Goal: Task Accomplishment & Management: Manage account settings

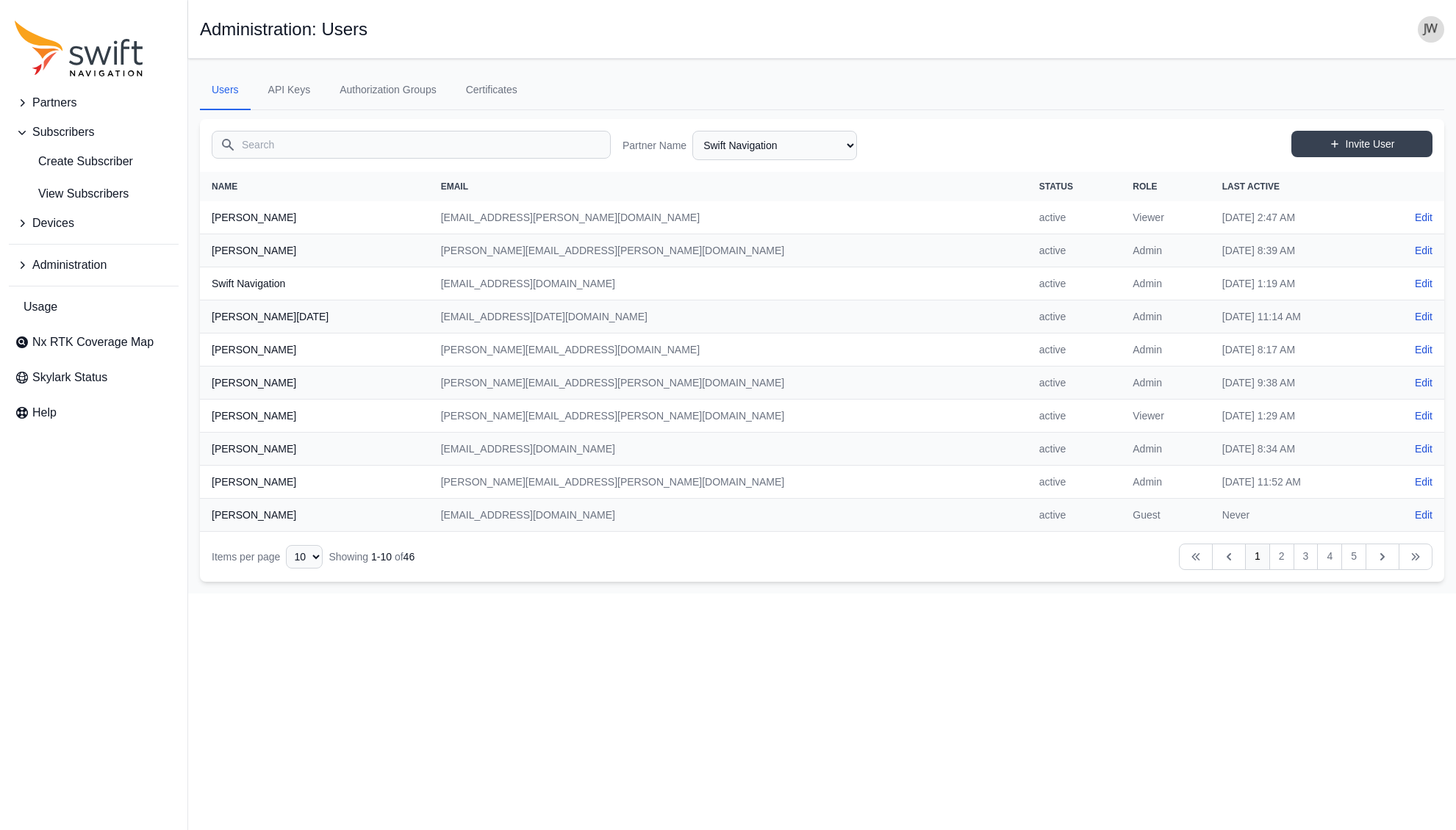
select select "ab3272ce-40d0-4c94-a524-96a758ab755c"
click at [284, 139] on input "Search" at bounding box center [412, 145] width 400 height 28
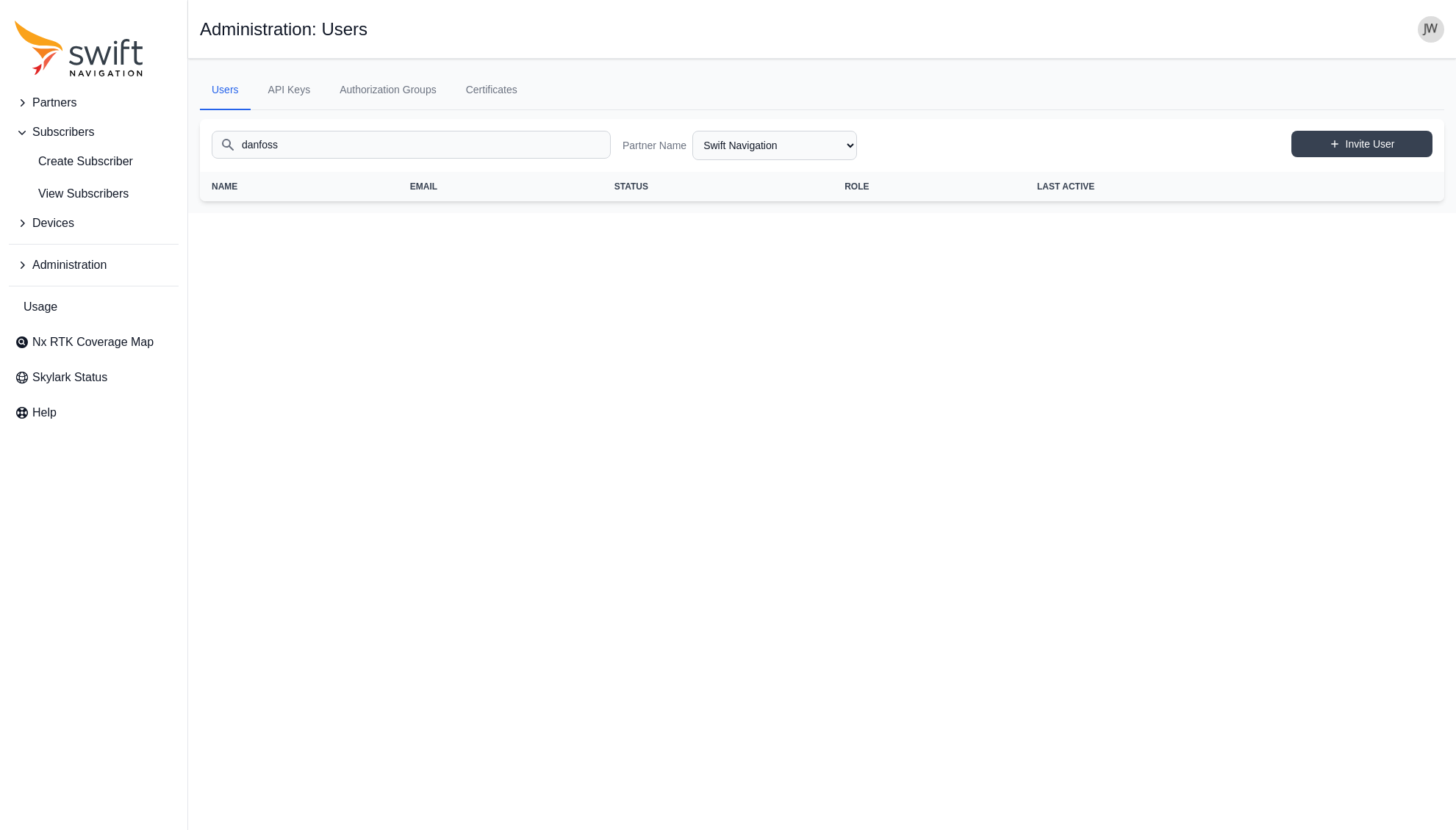
type input "danfoss"
click at [61, 193] on span "View Subscribers" at bounding box center [72, 194] width 114 height 18
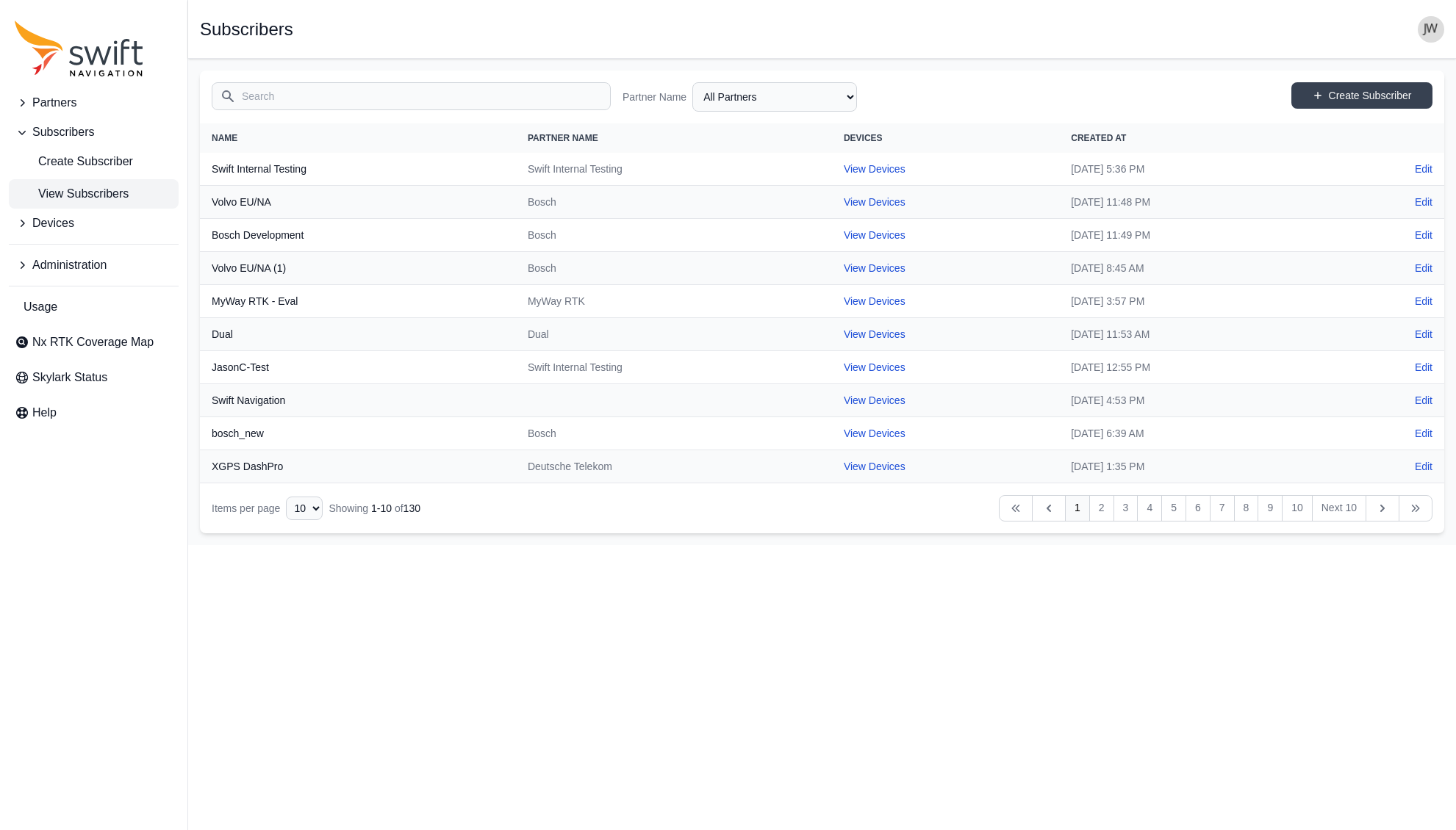
click at [319, 98] on input "Search" at bounding box center [412, 97] width 400 height 28
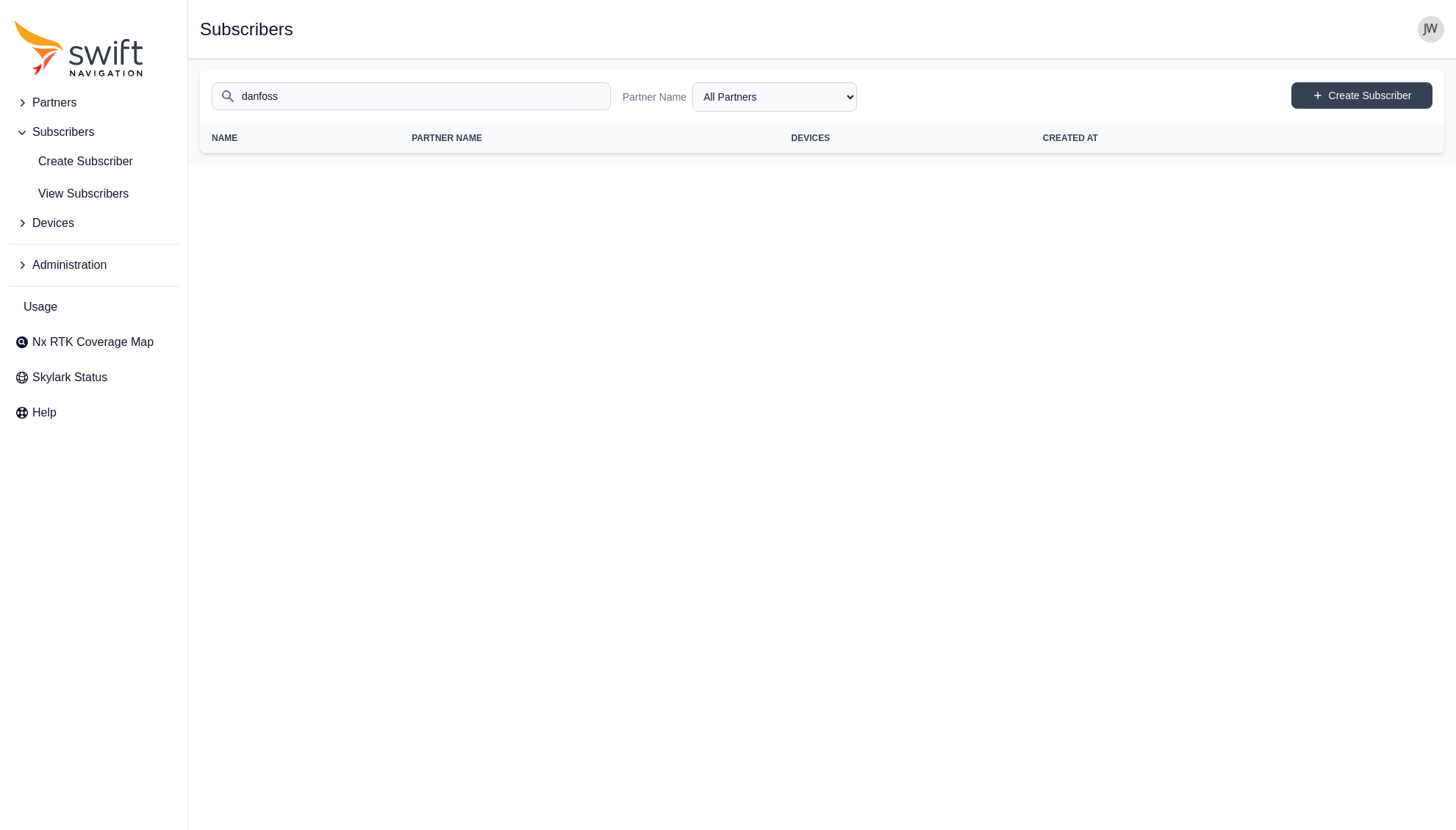
click at [298, 98] on input "danfoss" at bounding box center [412, 97] width 400 height 28
drag, startPoint x: 295, startPoint y: 98, endPoint x: 222, endPoint y: 96, distance: 73.0
click at [222, 96] on input "danfoss" at bounding box center [412, 97] width 400 height 28
type input "[PERSON_NAME][EMAIL_ADDRESS][DOMAIN_NAME]"
click at [59, 103] on span "Partners" at bounding box center [54, 102] width 44 height 18
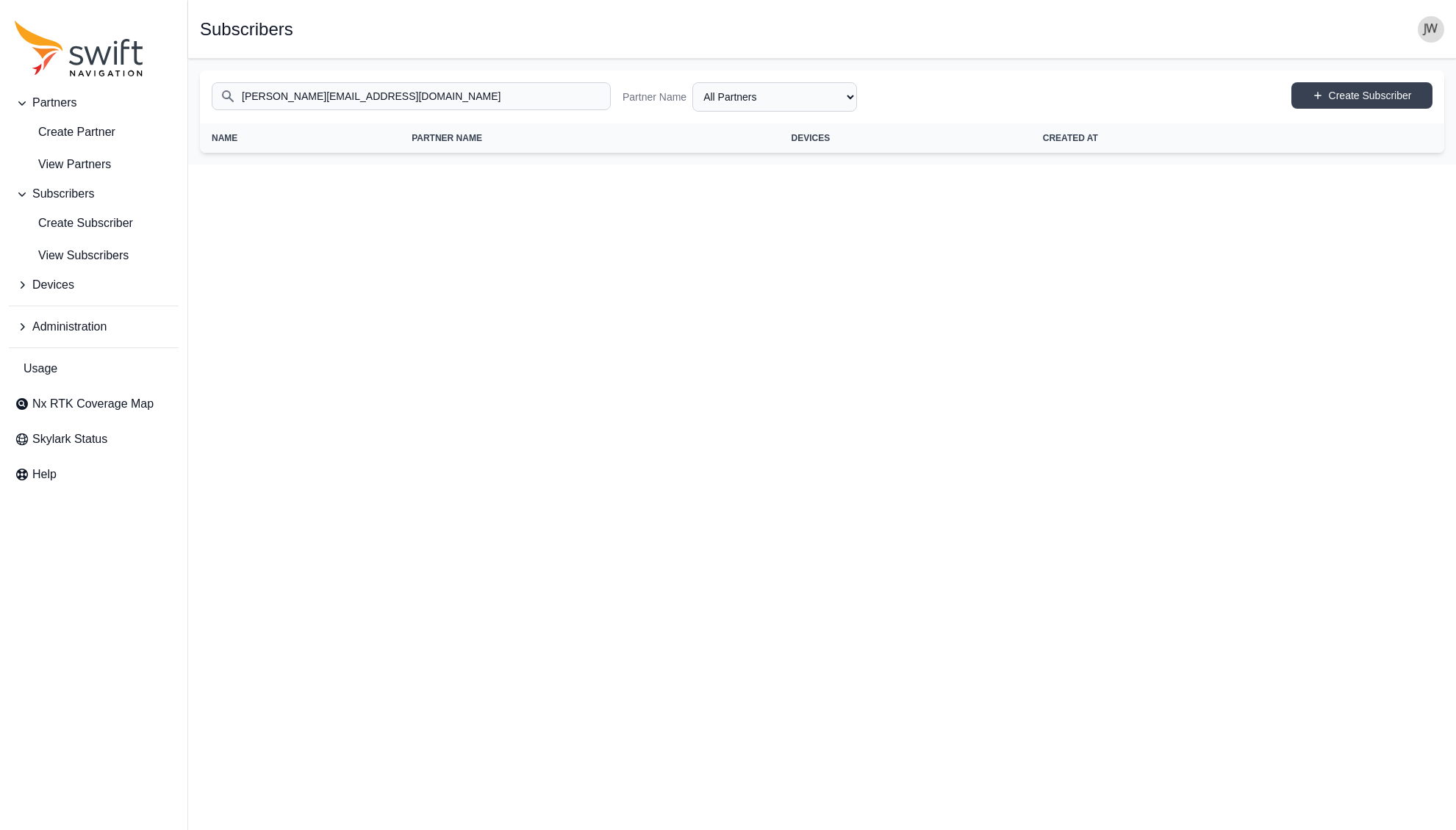
click at [59, 103] on span "Partners" at bounding box center [54, 102] width 44 height 18
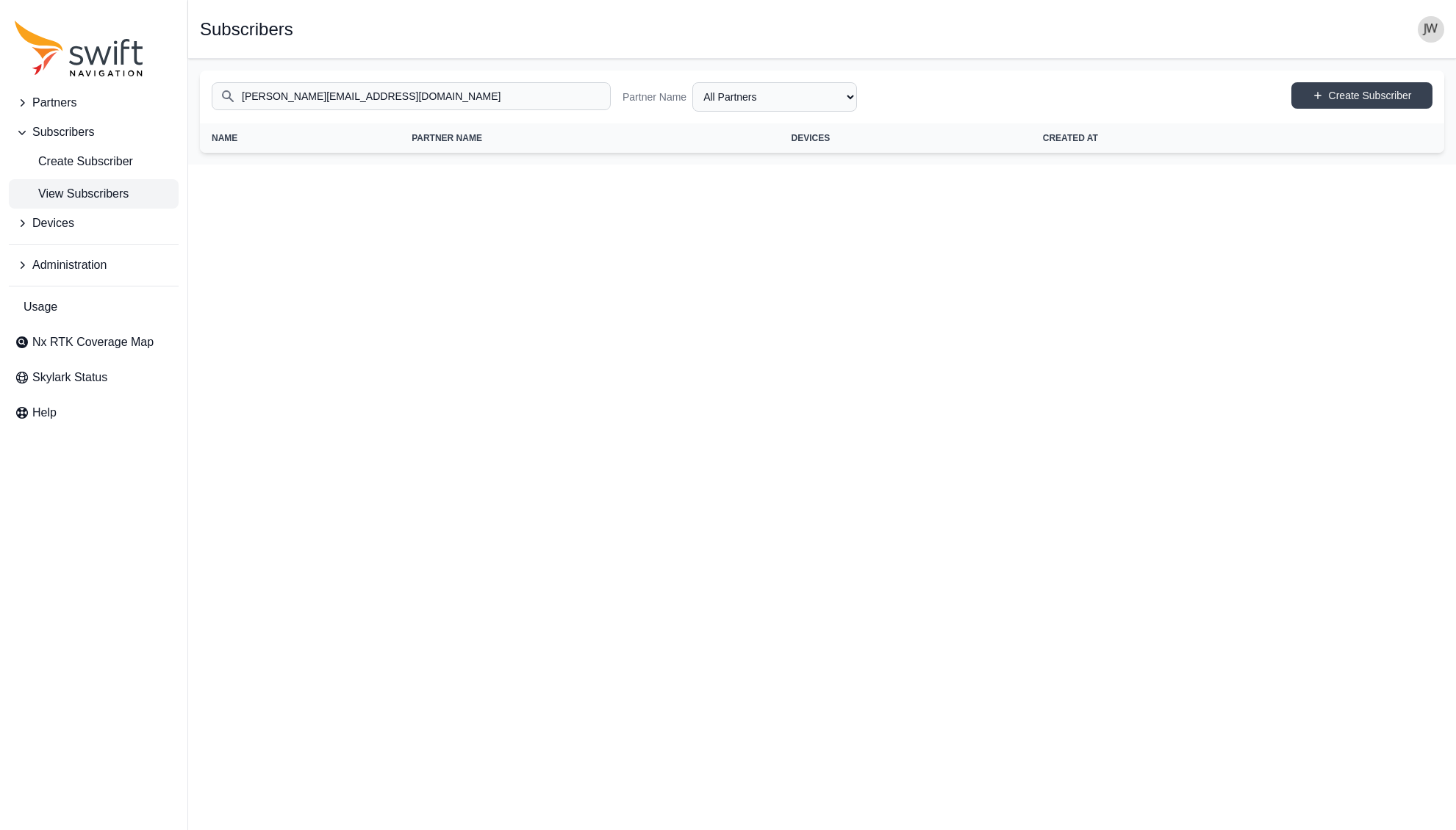
click at [71, 202] on span "View Subscribers" at bounding box center [72, 194] width 114 height 18
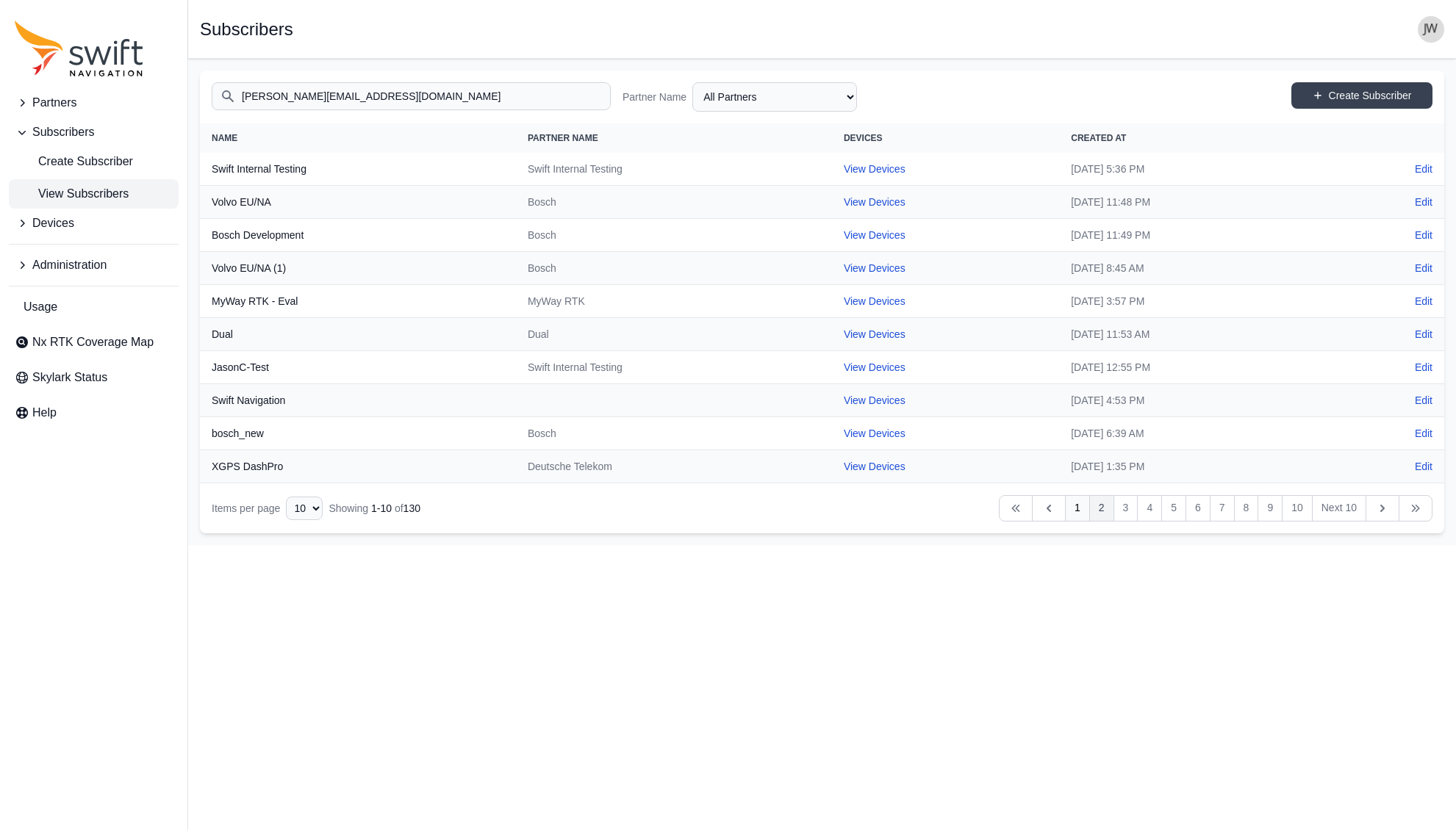
click at [1100, 507] on link "2" at bounding box center [1102, 508] width 25 height 26
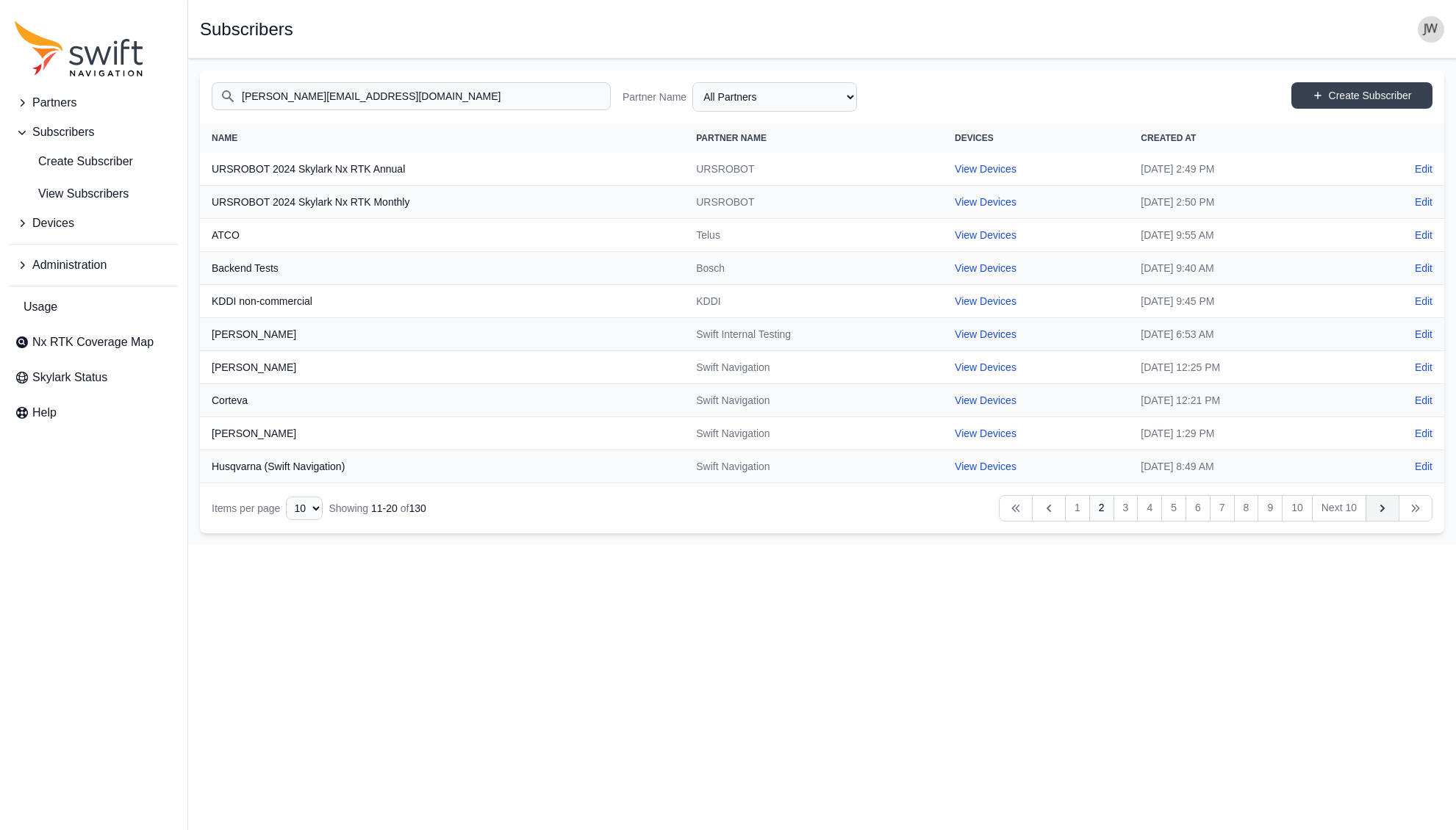
click at [1385, 505] on icon "Table navigation" at bounding box center [1383, 509] width 15 height 15
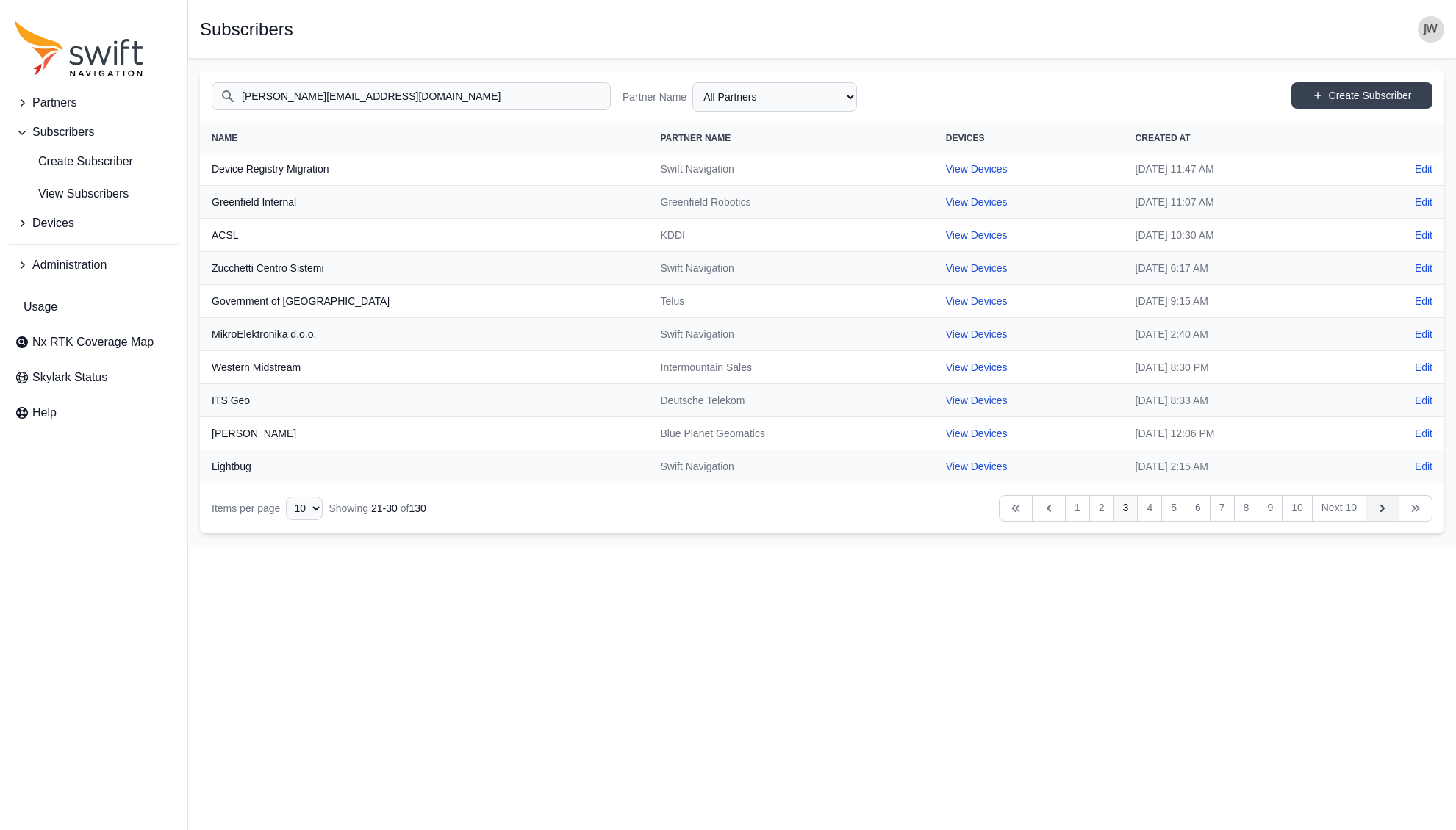
click at [1385, 505] on icon "Table navigation" at bounding box center [1383, 509] width 15 height 15
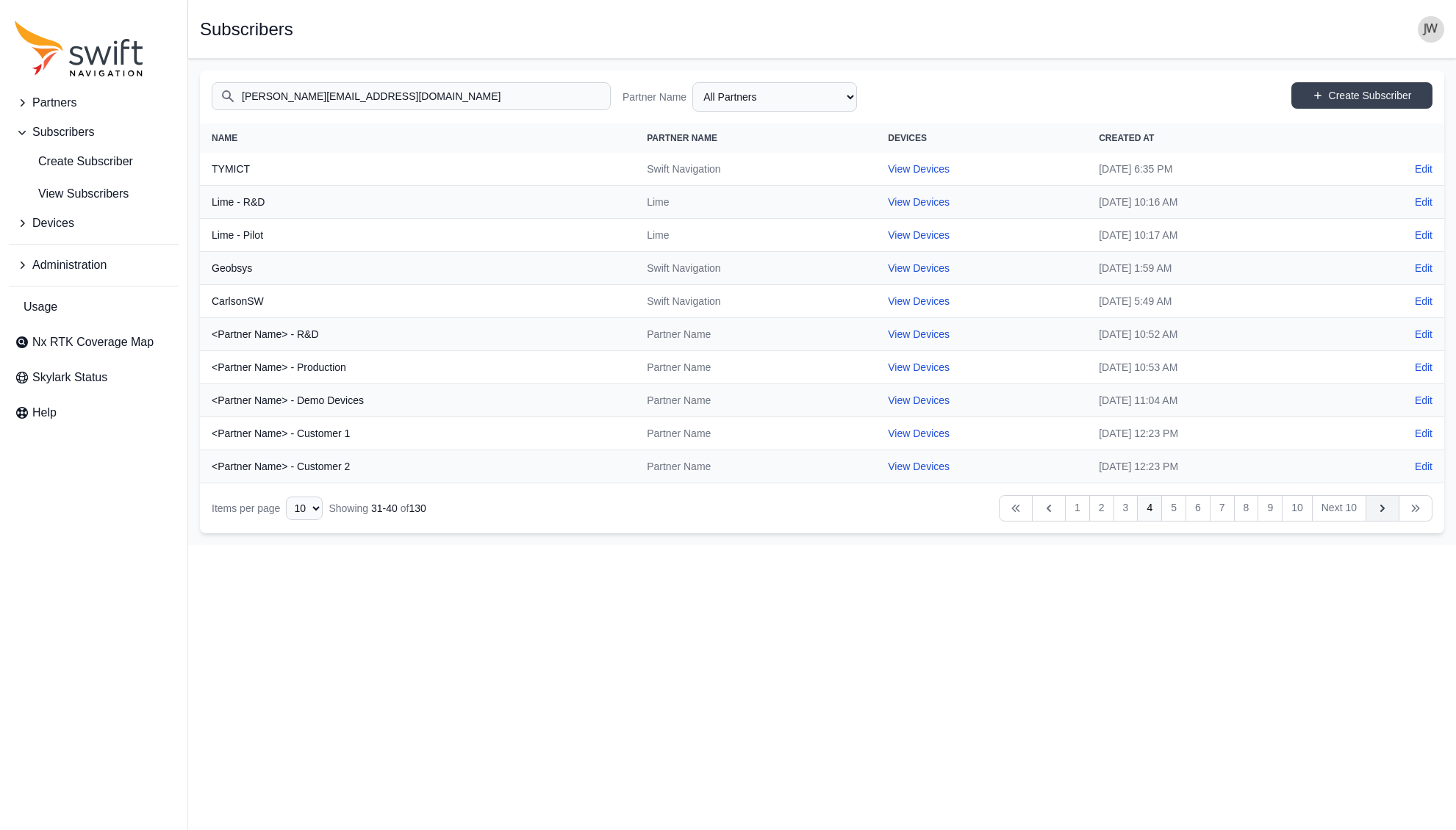
click at [1385, 505] on icon "Table navigation" at bounding box center [1383, 509] width 15 height 15
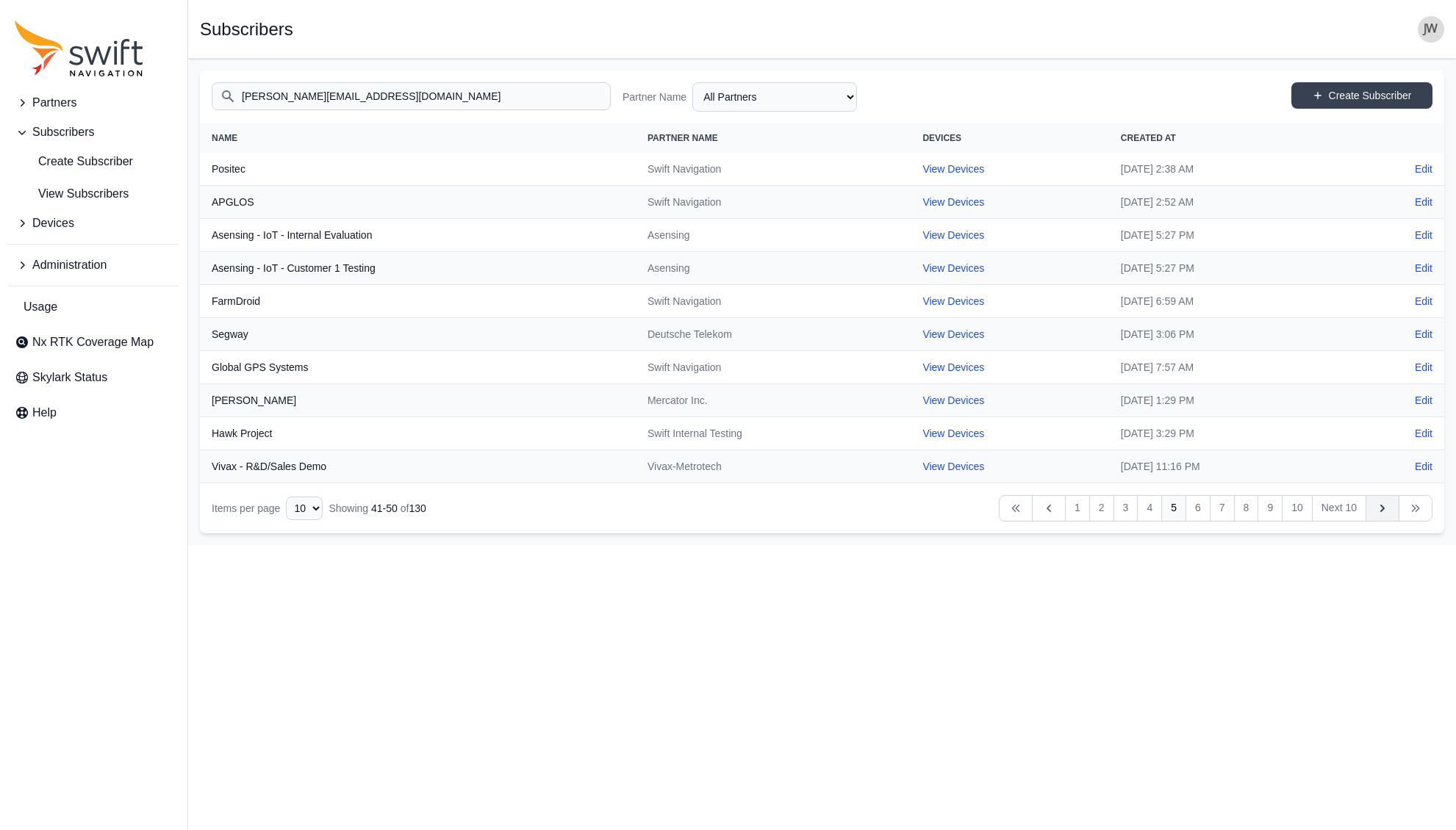
click at [1385, 505] on icon "Table navigation" at bounding box center [1383, 509] width 15 height 15
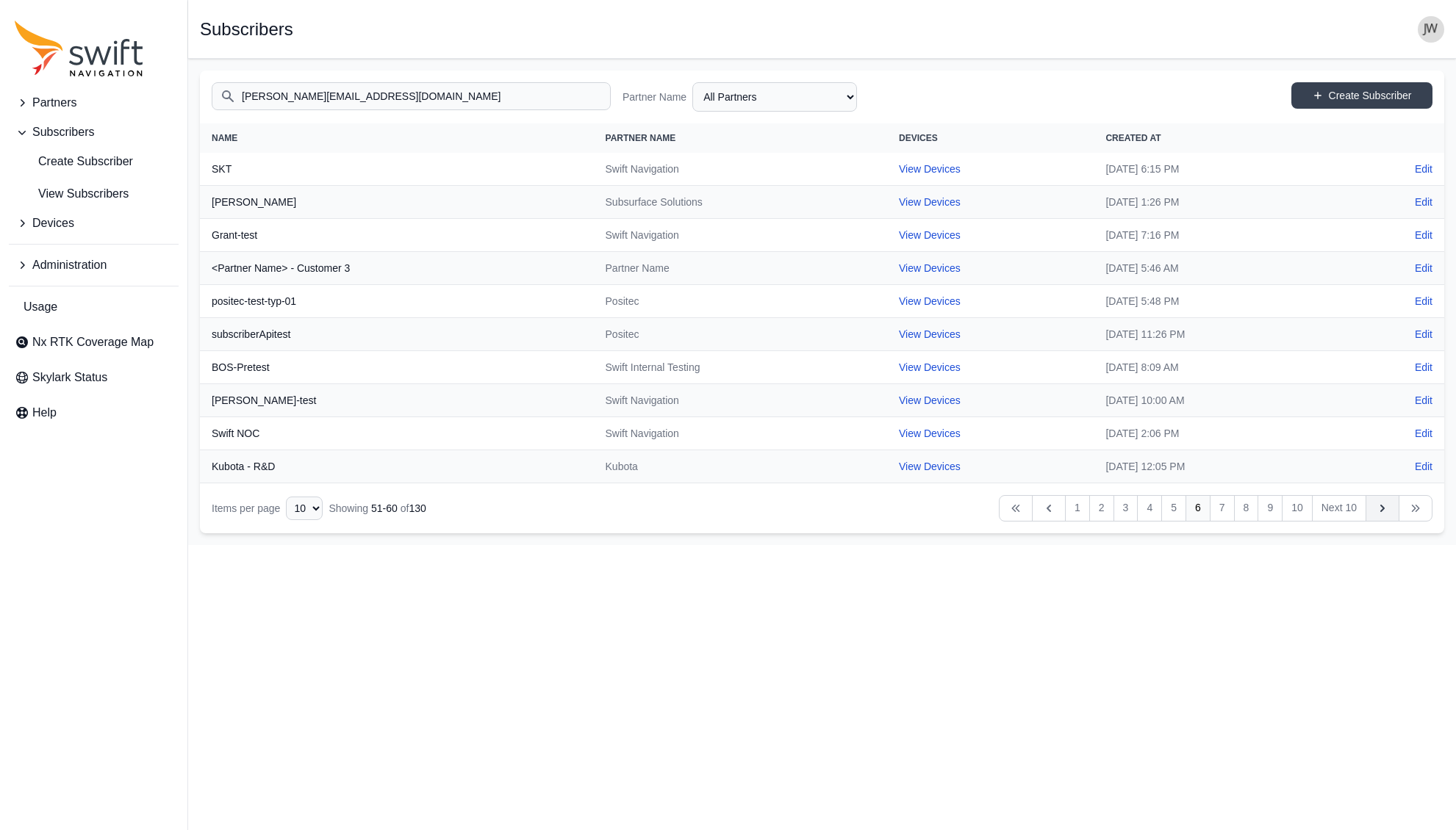
click at [1385, 505] on icon "Table navigation" at bounding box center [1383, 509] width 15 height 15
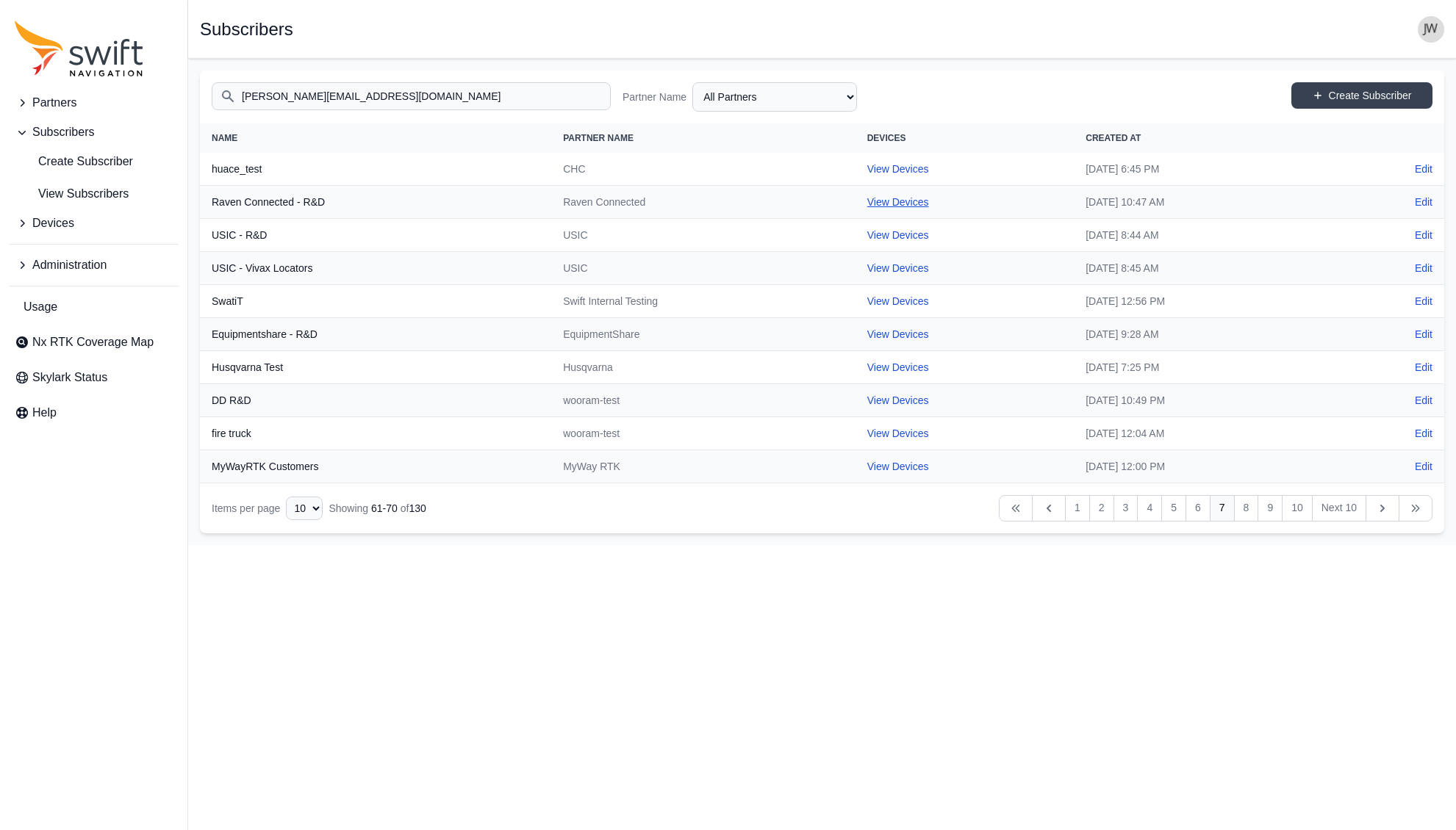
click at [867, 203] on link "View Devices" at bounding box center [897, 202] width 62 height 11
select select "c5d2707a-c9ad-4da8-8095-d5b4c83055ad"
click at [867, 464] on link "View Devices" at bounding box center [897, 467] width 62 height 11
select select "cedde840-5396-42c7-815a-fb24addfc857"
click at [1377, 507] on icon "Table navigation" at bounding box center [1383, 509] width 15 height 15
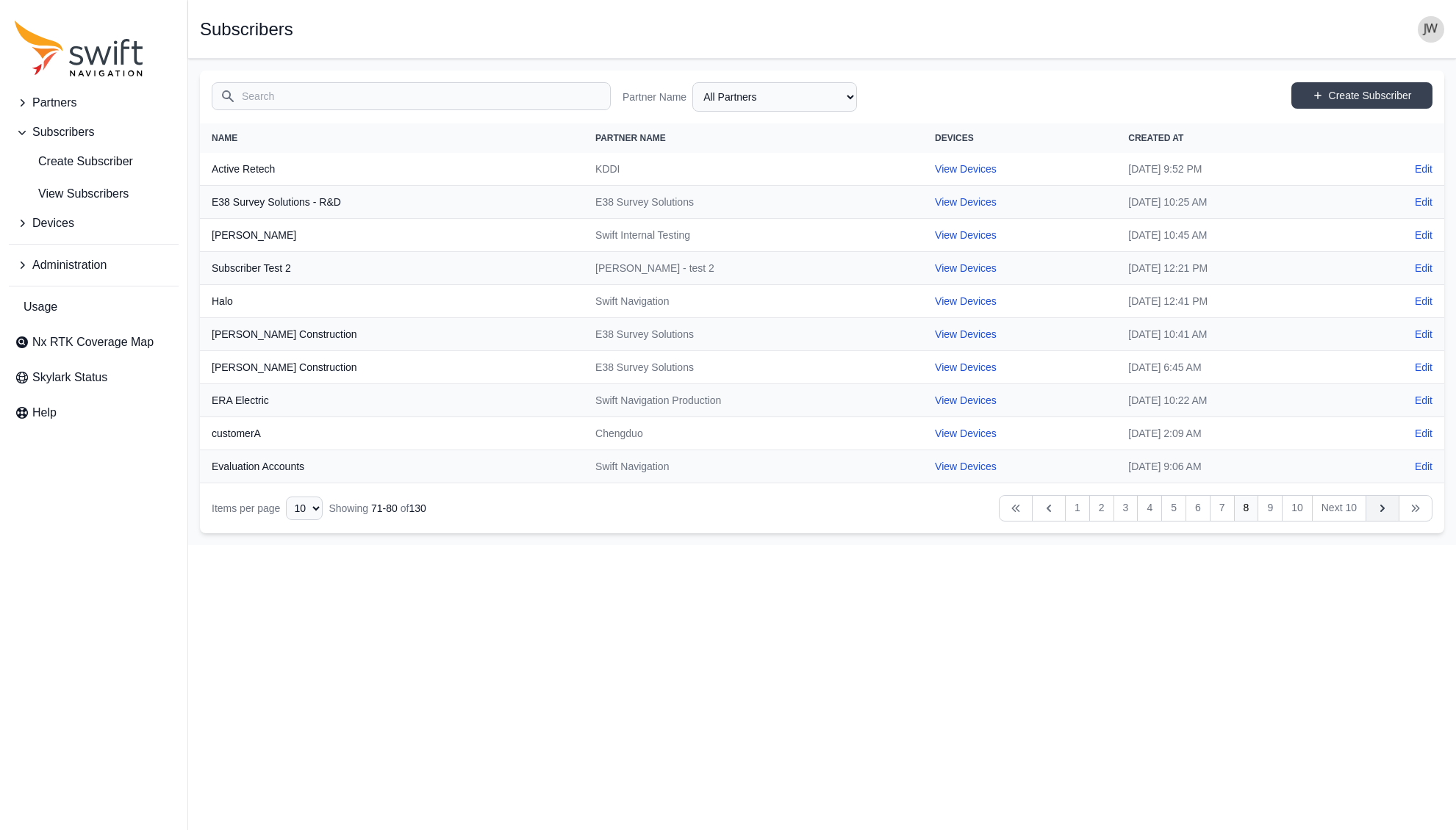
click at [1379, 508] on icon "Table navigation" at bounding box center [1383, 509] width 15 height 15
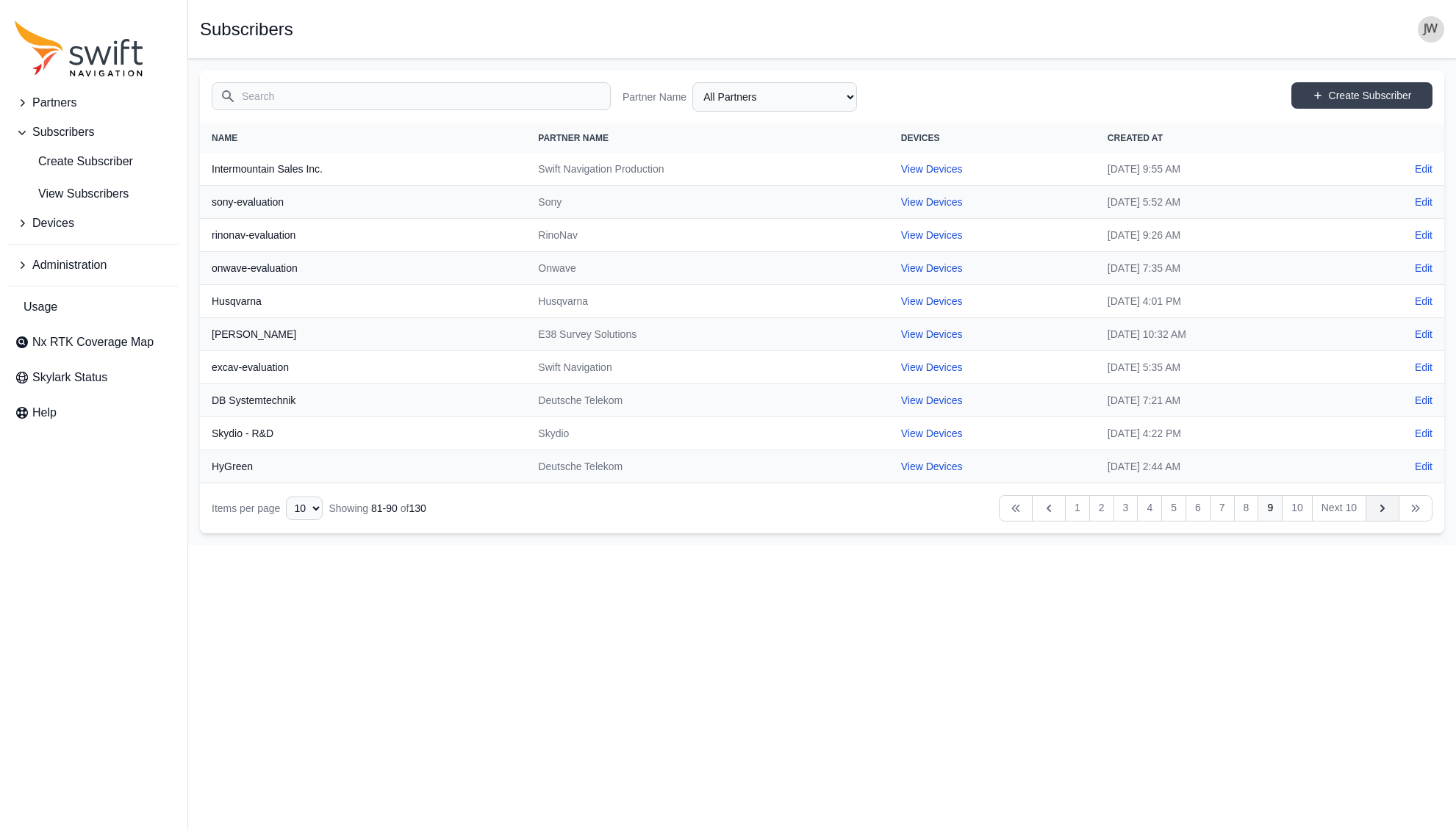
click at [1379, 508] on icon "Table navigation" at bounding box center [1383, 509] width 15 height 15
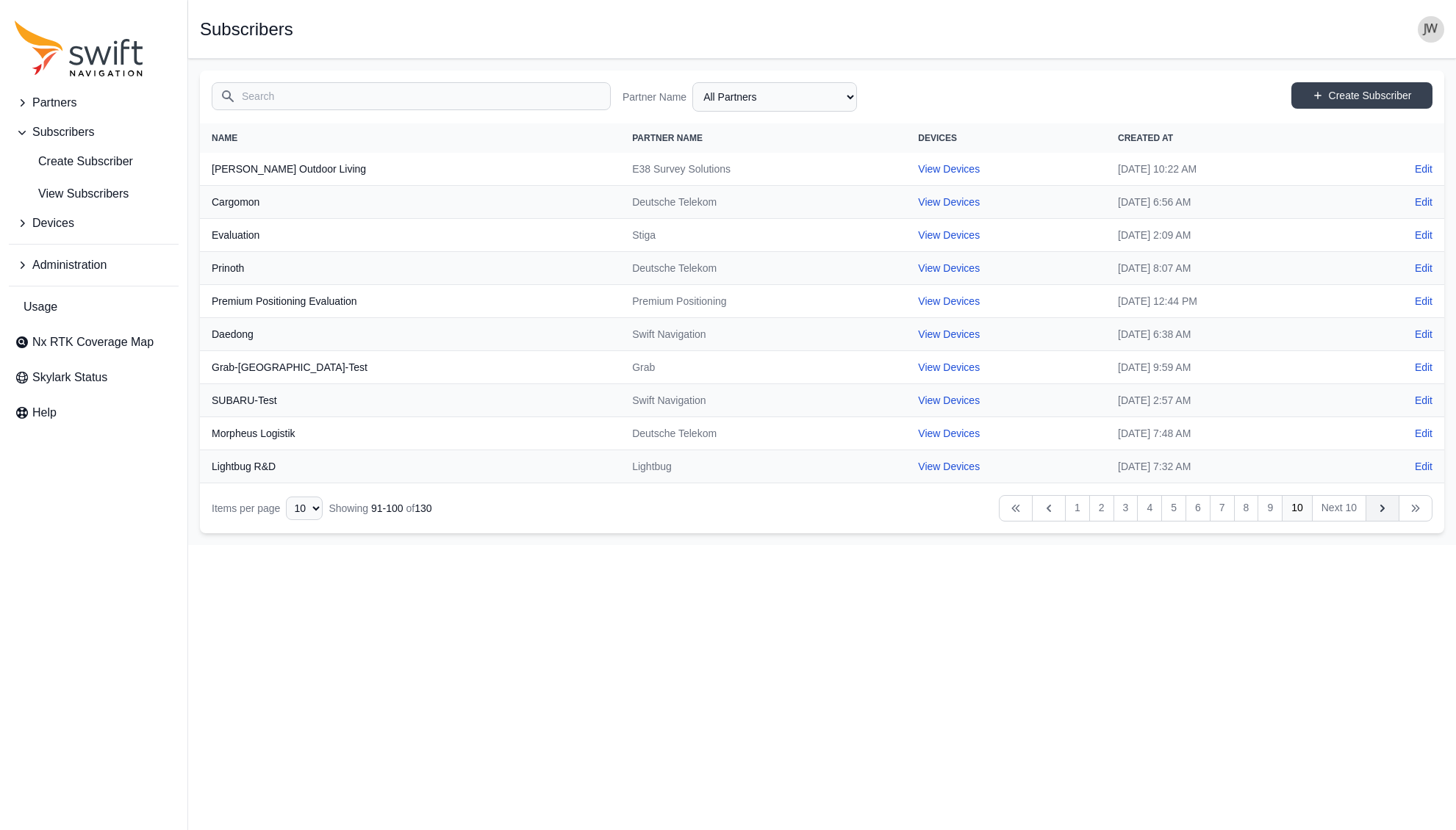
click at [1379, 508] on icon "Table navigation" at bounding box center [1383, 509] width 15 height 15
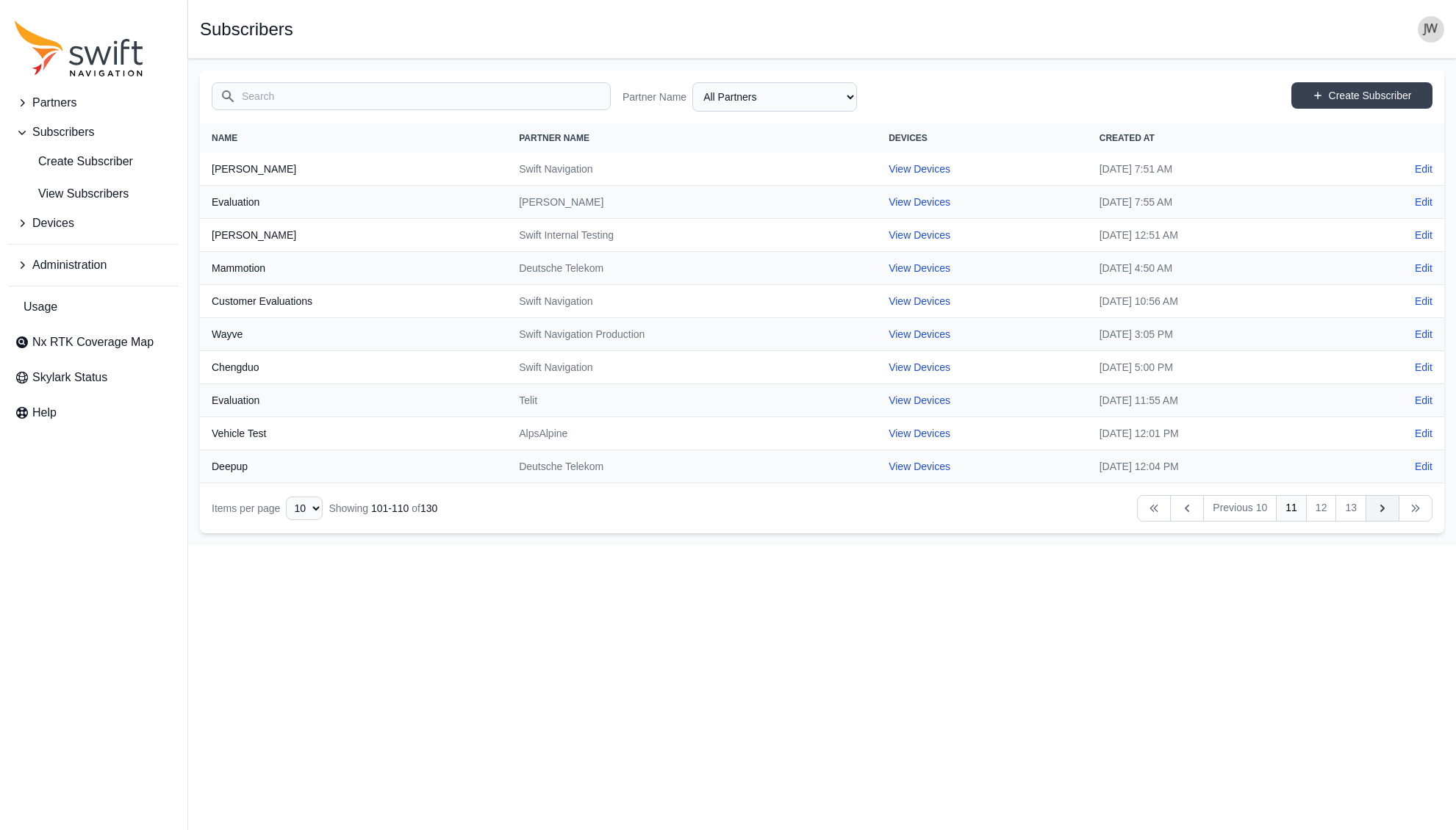
click at [1379, 508] on icon "Table navigation" at bounding box center [1383, 509] width 15 height 15
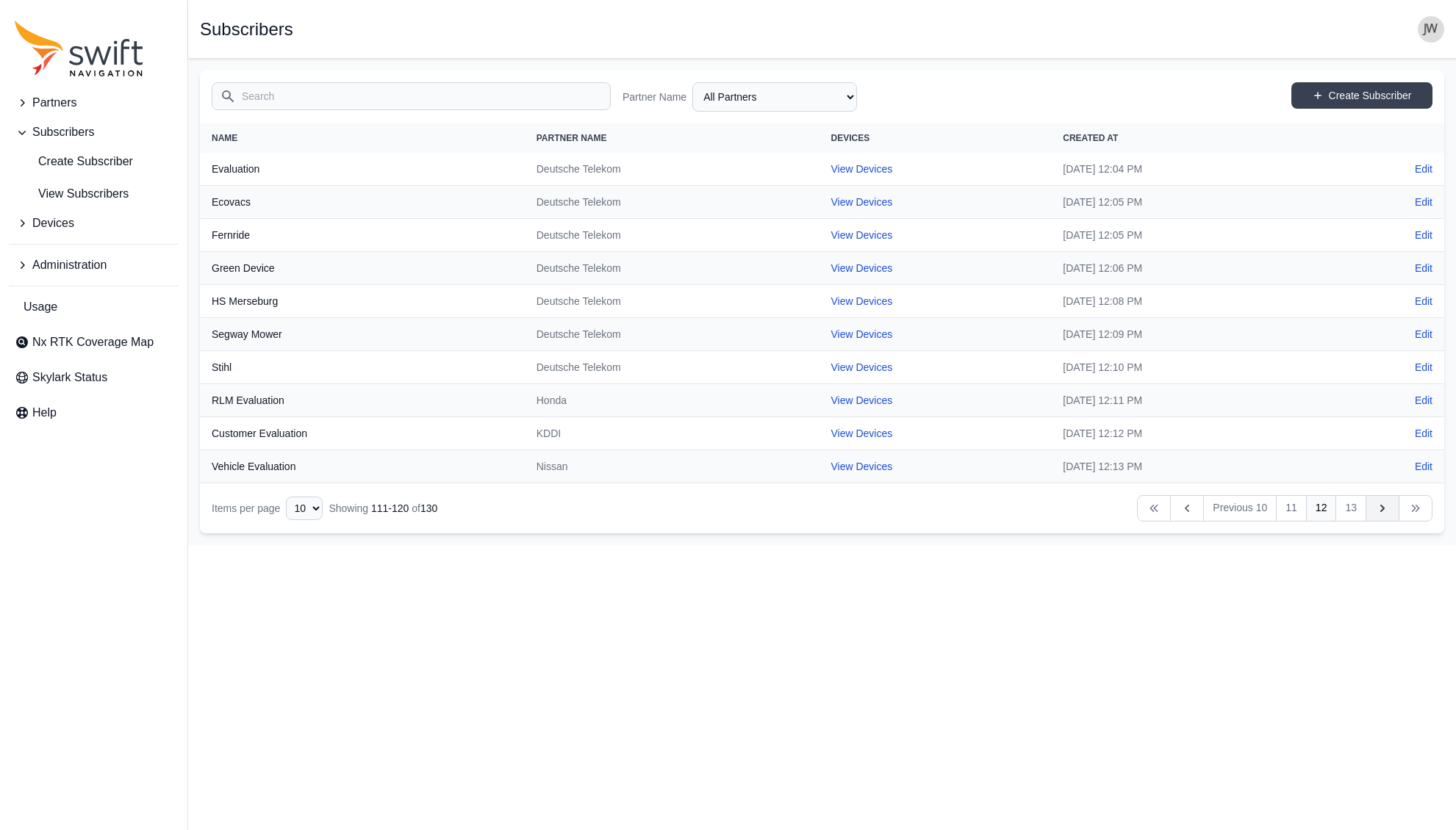
click at [1379, 508] on icon "Table navigation" at bounding box center [1383, 509] width 15 height 15
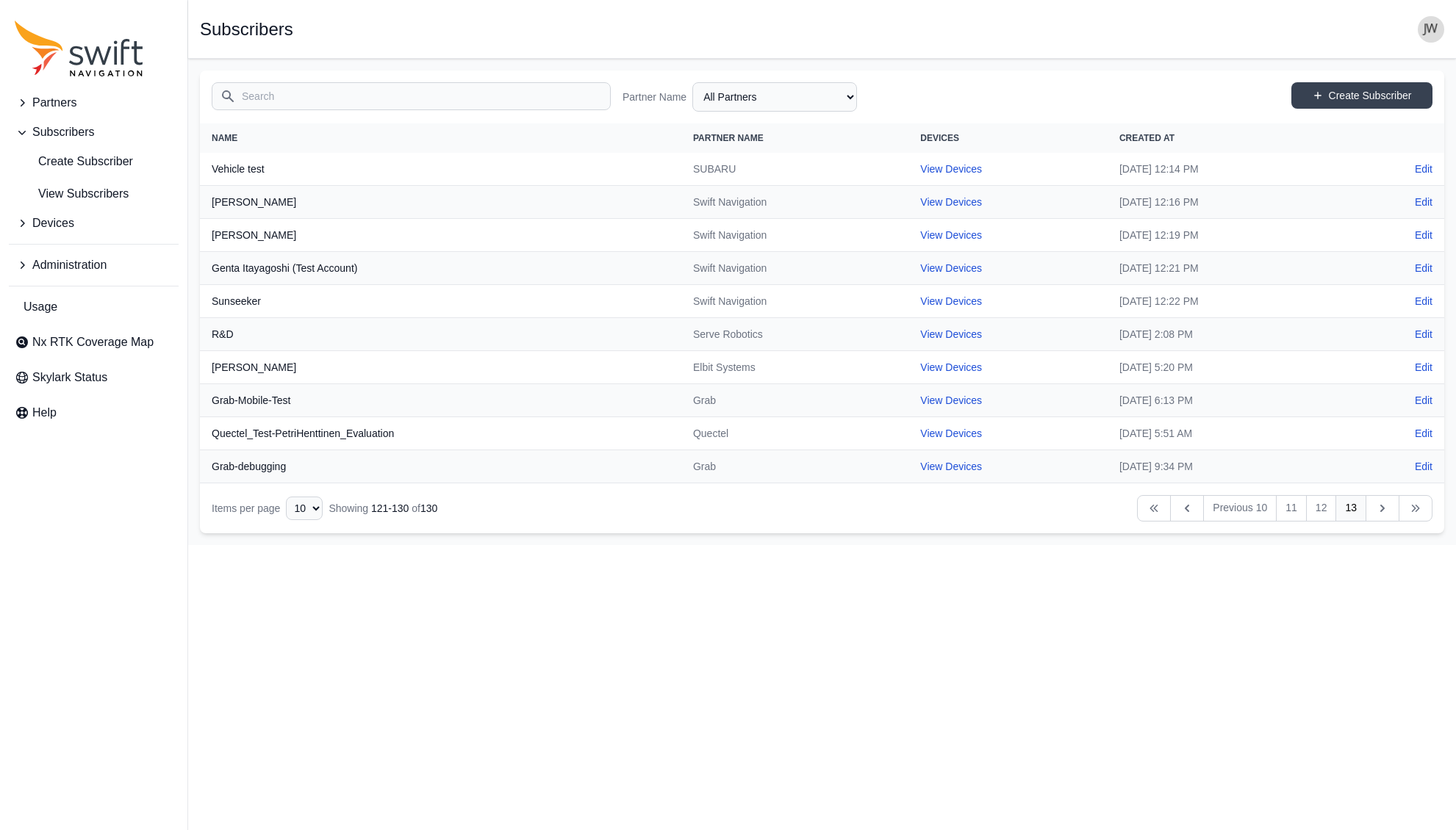
click at [1379, 508] on icon "Table navigation" at bounding box center [1383, 509] width 15 height 15
click at [1376, 511] on icon "Table navigation" at bounding box center [1383, 509] width 15 height 15
click at [1327, 505] on link "12" at bounding box center [1322, 508] width 31 height 26
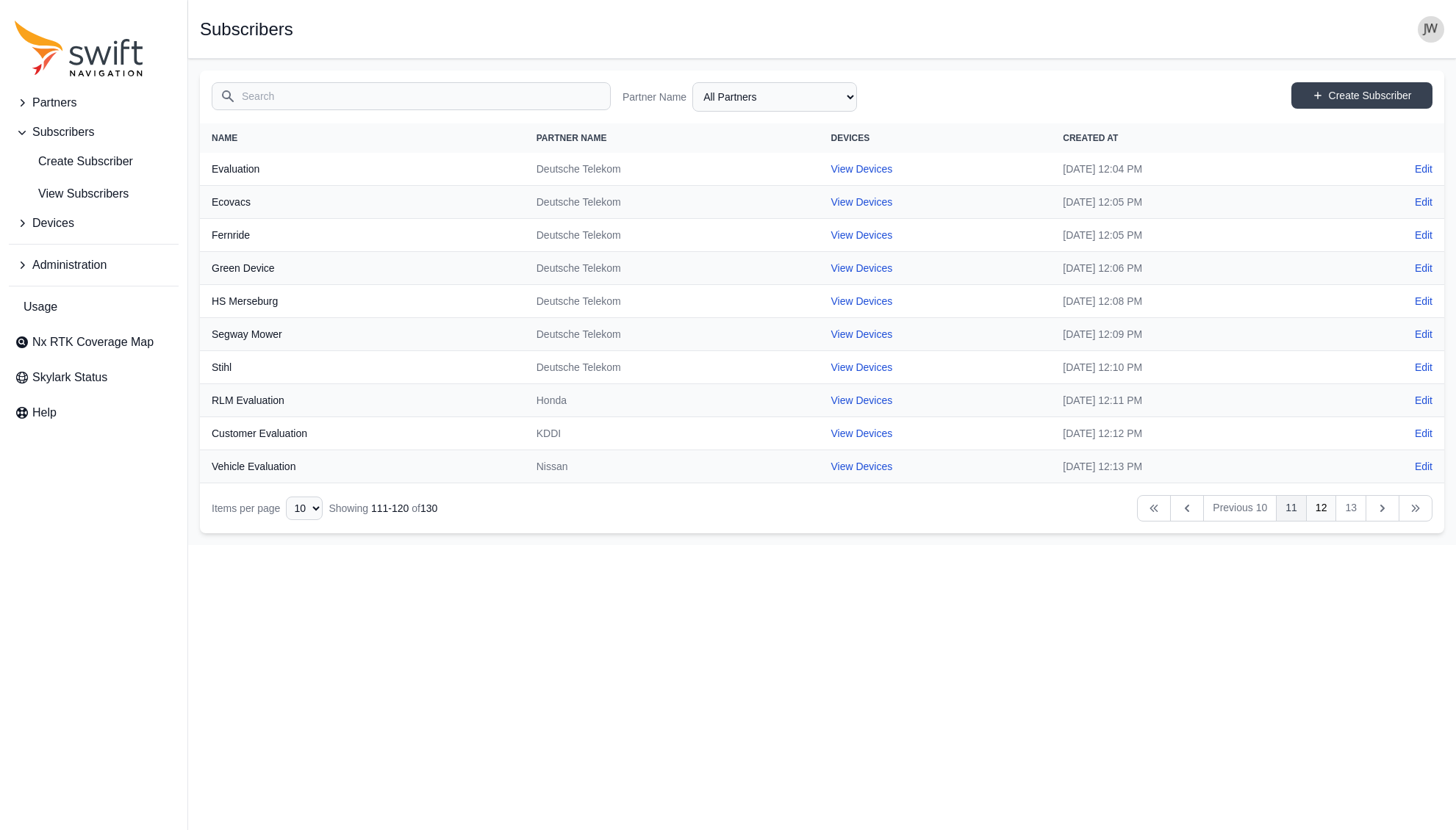
click at [1290, 504] on link "11" at bounding box center [1291, 508] width 31 height 26
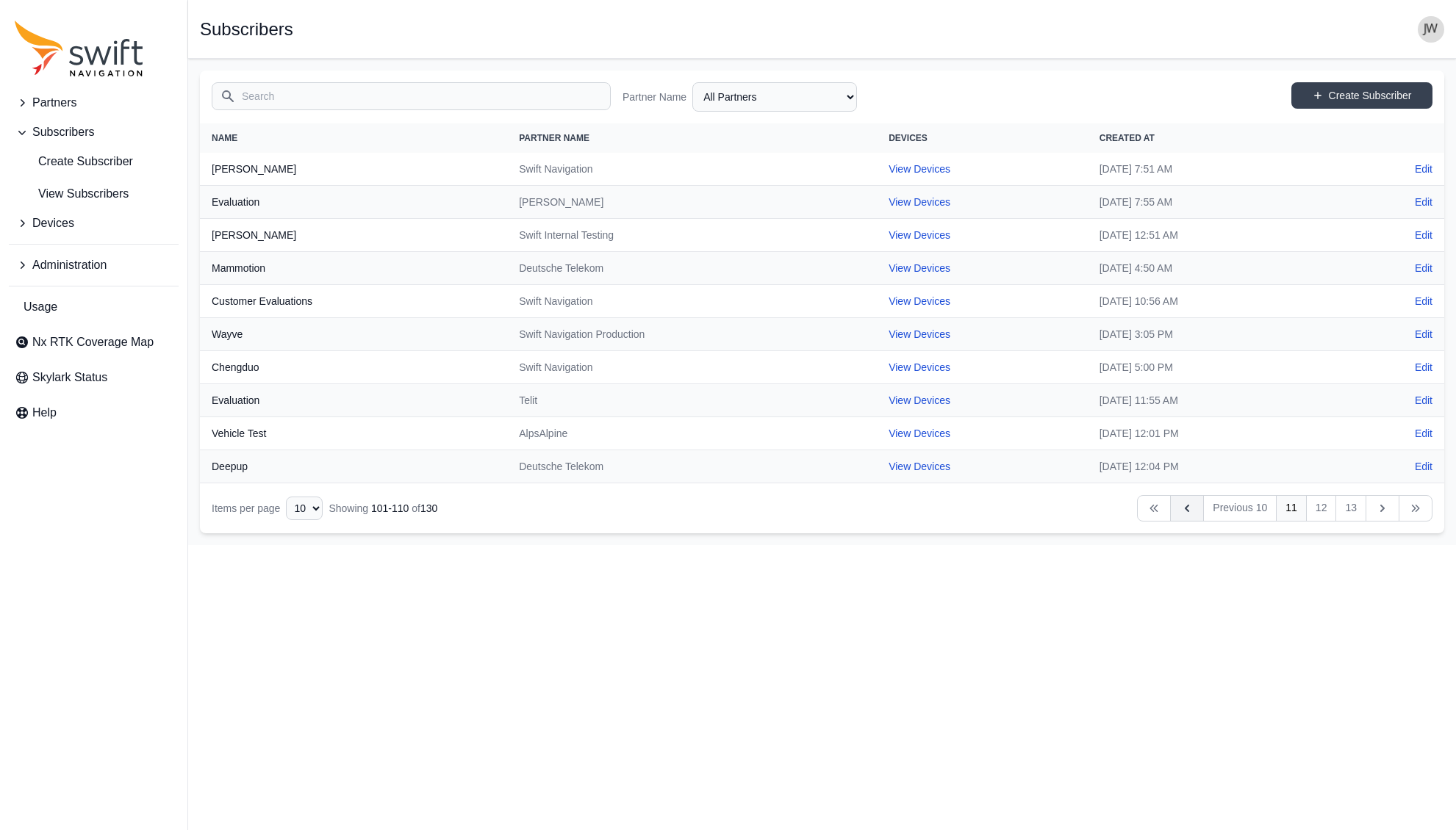
click at [1186, 502] on icon "Table navigation" at bounding box center [1187, 509] width 15 height 15
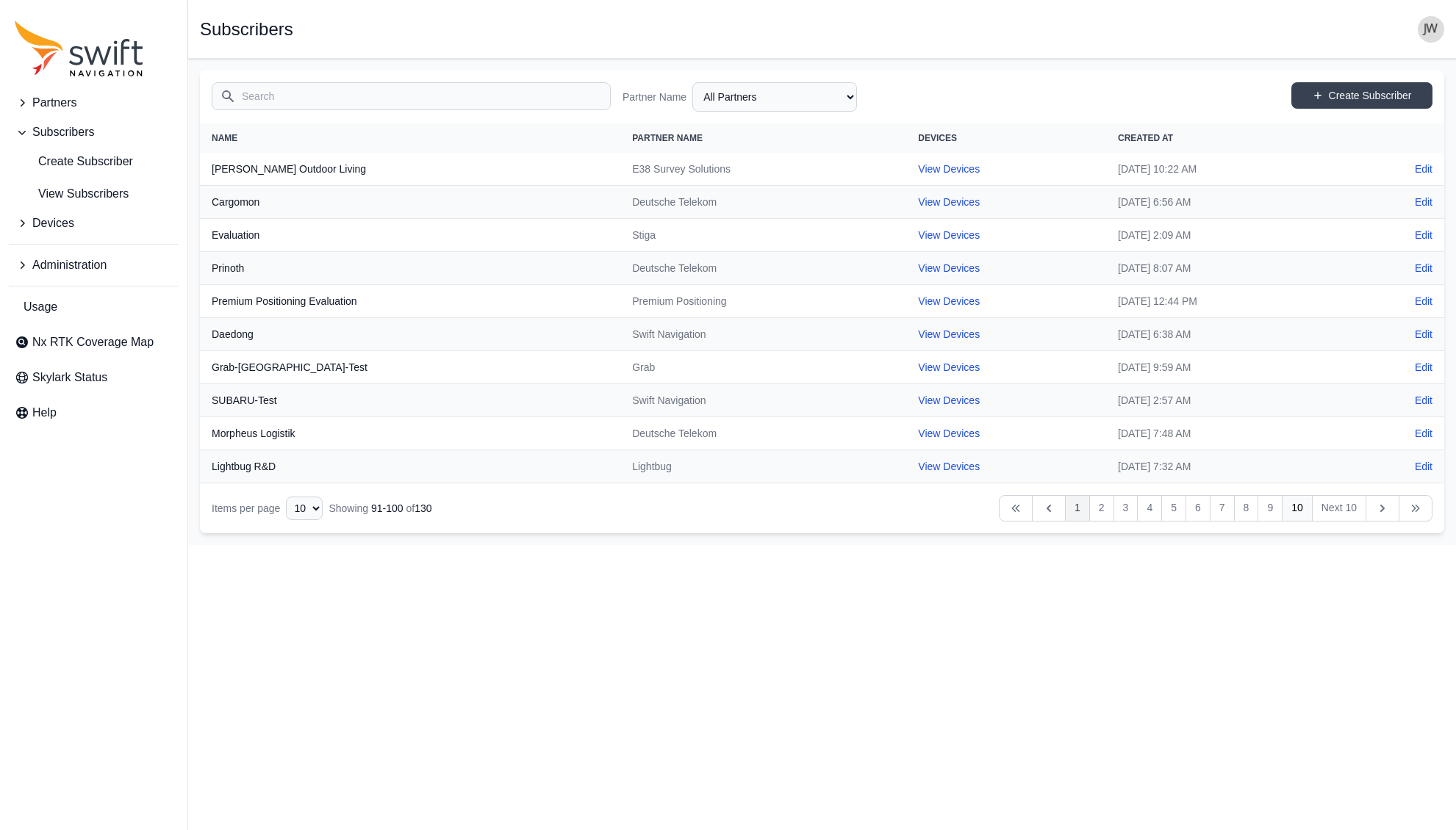
click at [1076, 508] on link "1" at bounding box center [1077, 508] width 25 height 26
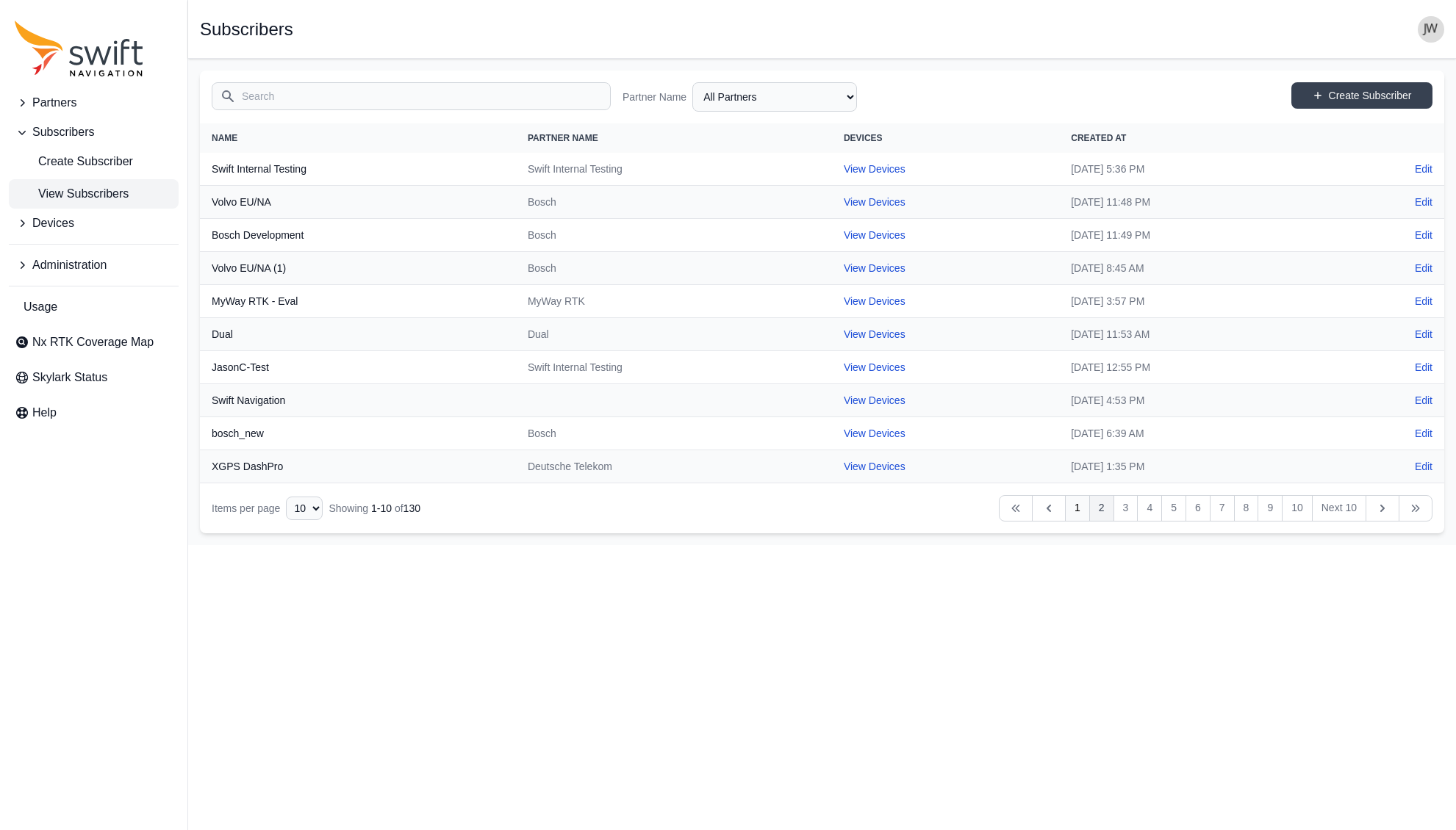
click at [1094, 506] on link "2" at bounding box center [1102, 508] width 25 height 26
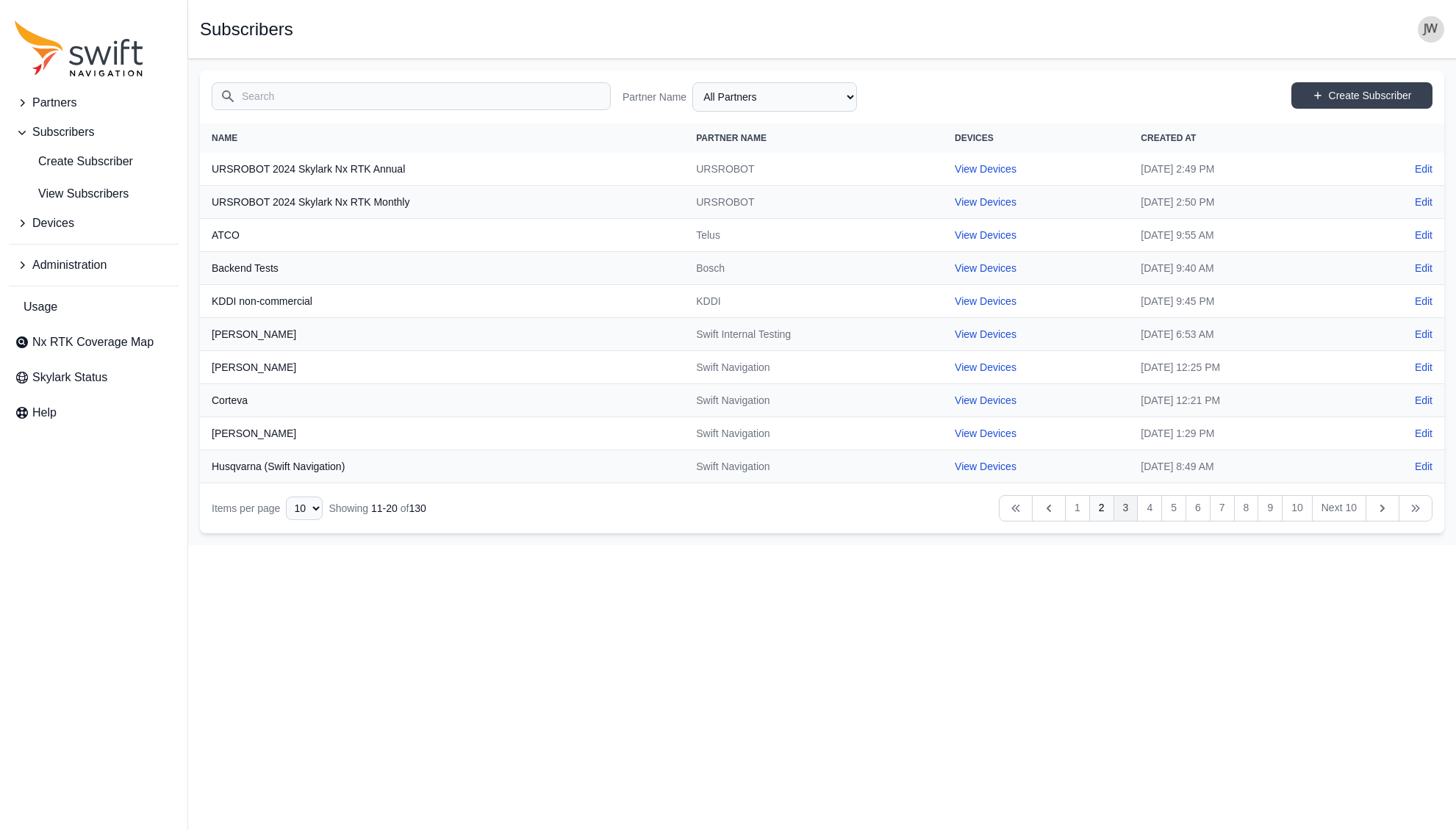
click at [1121, 507] on link "3" at bounding box center [1126, 508] width 25 height 26
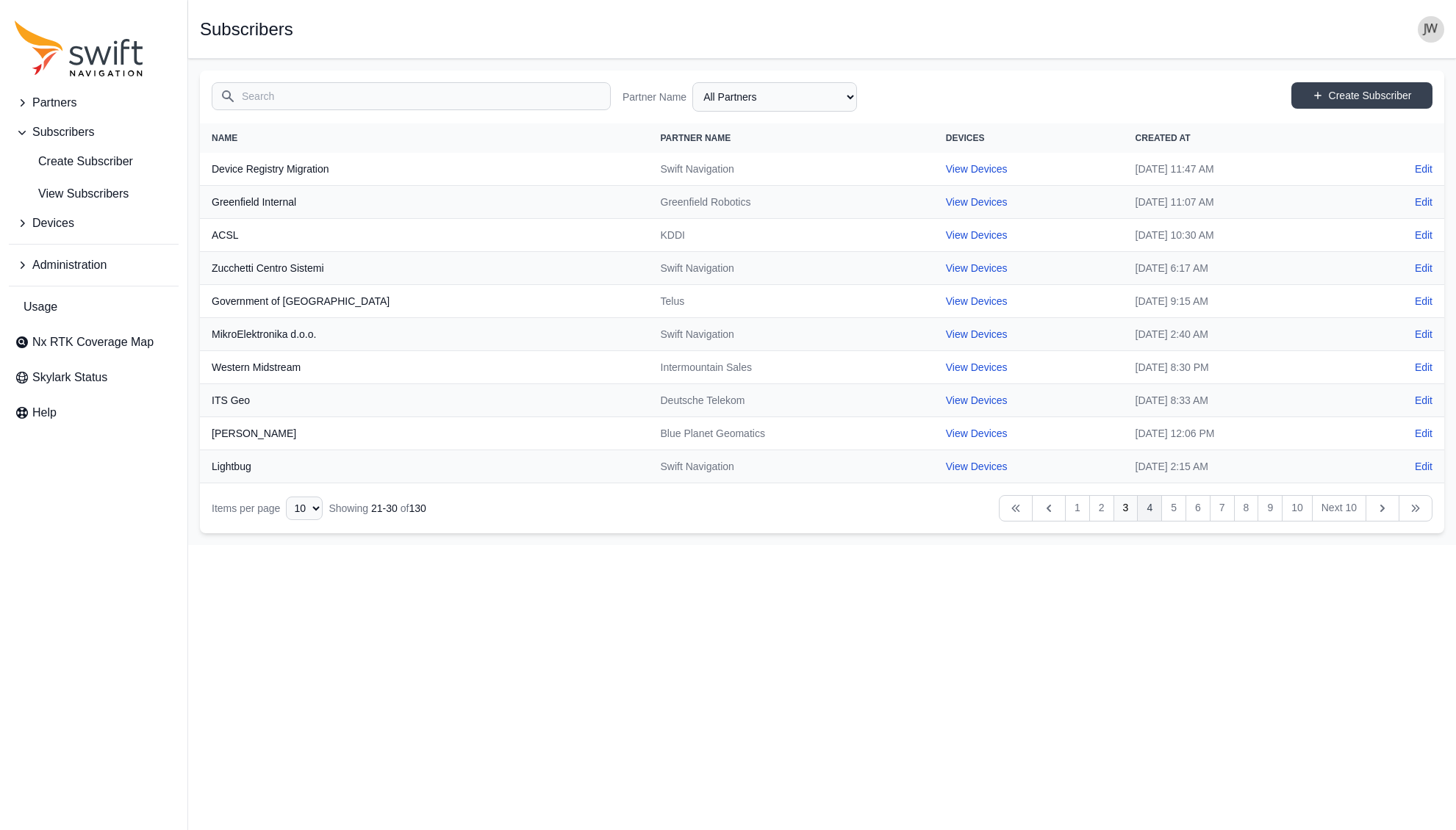
click at [1146, 508] on link "4" at bounding box center [1149, 508] width 25 height 26
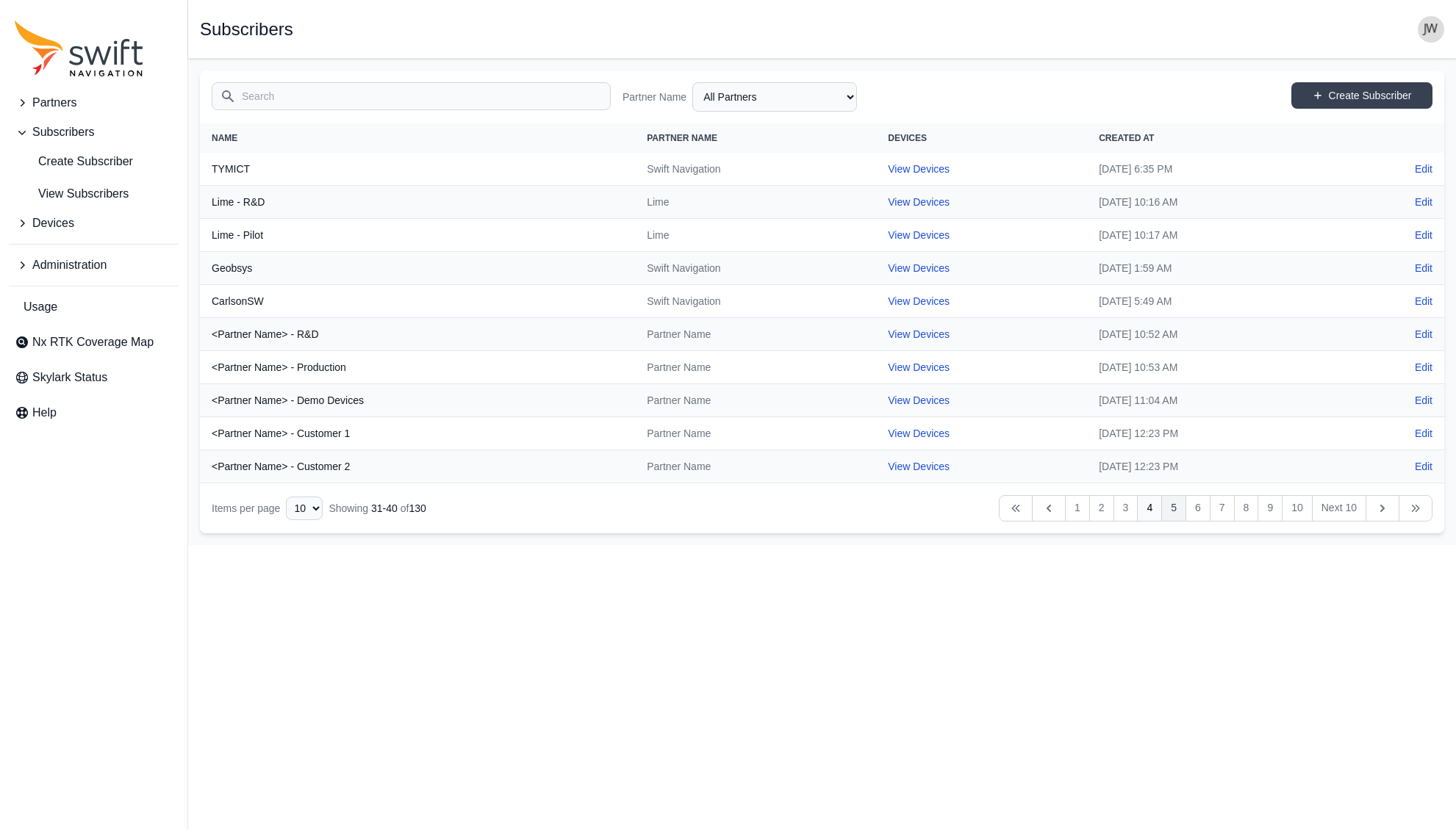
click at [1172, 510] on link "5" at bounding box center [1174, 508] width 25 height 26
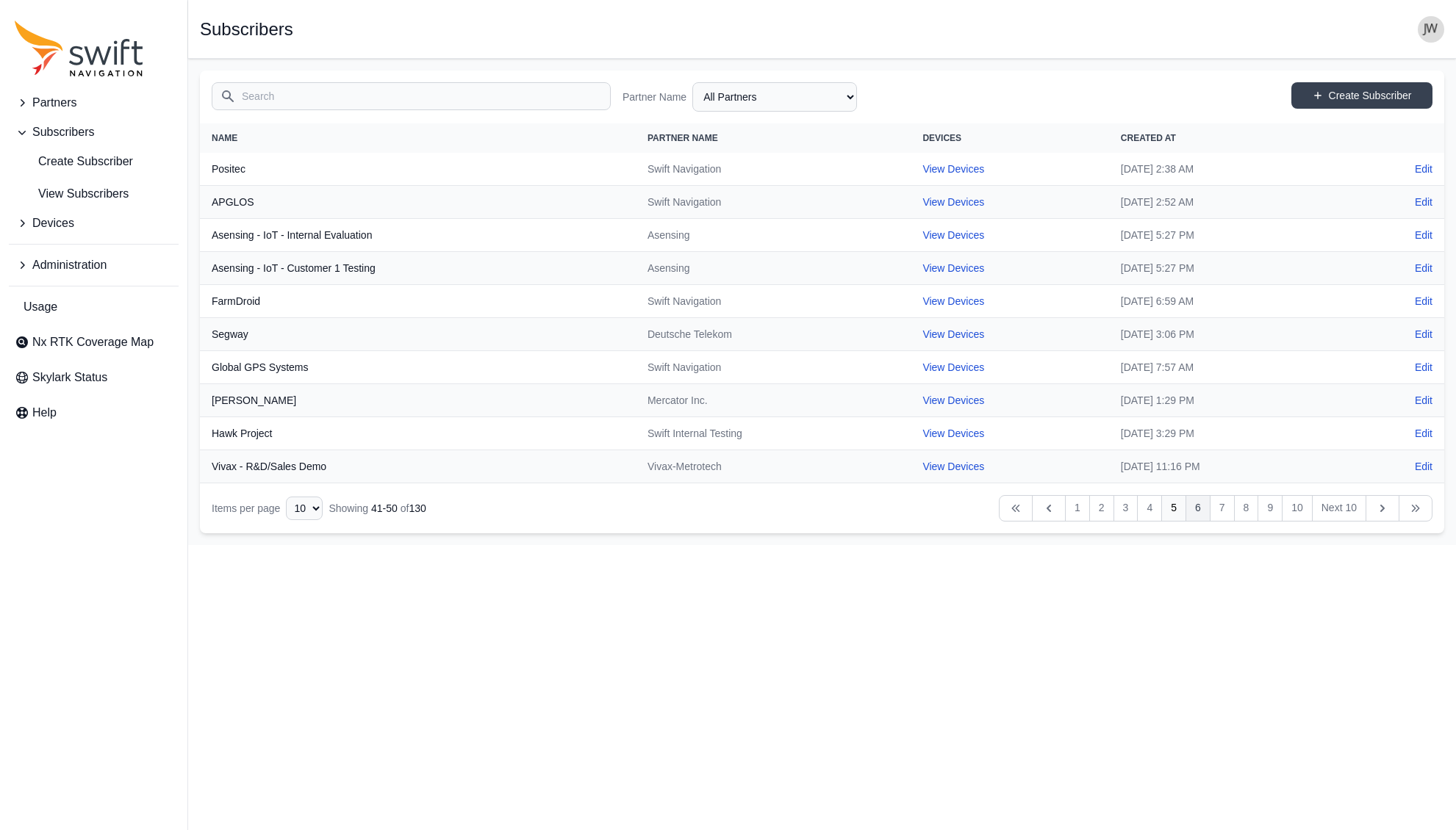
click at [1198, 512] on link "6" at bounding box center [1198, 508] width 25 height 26
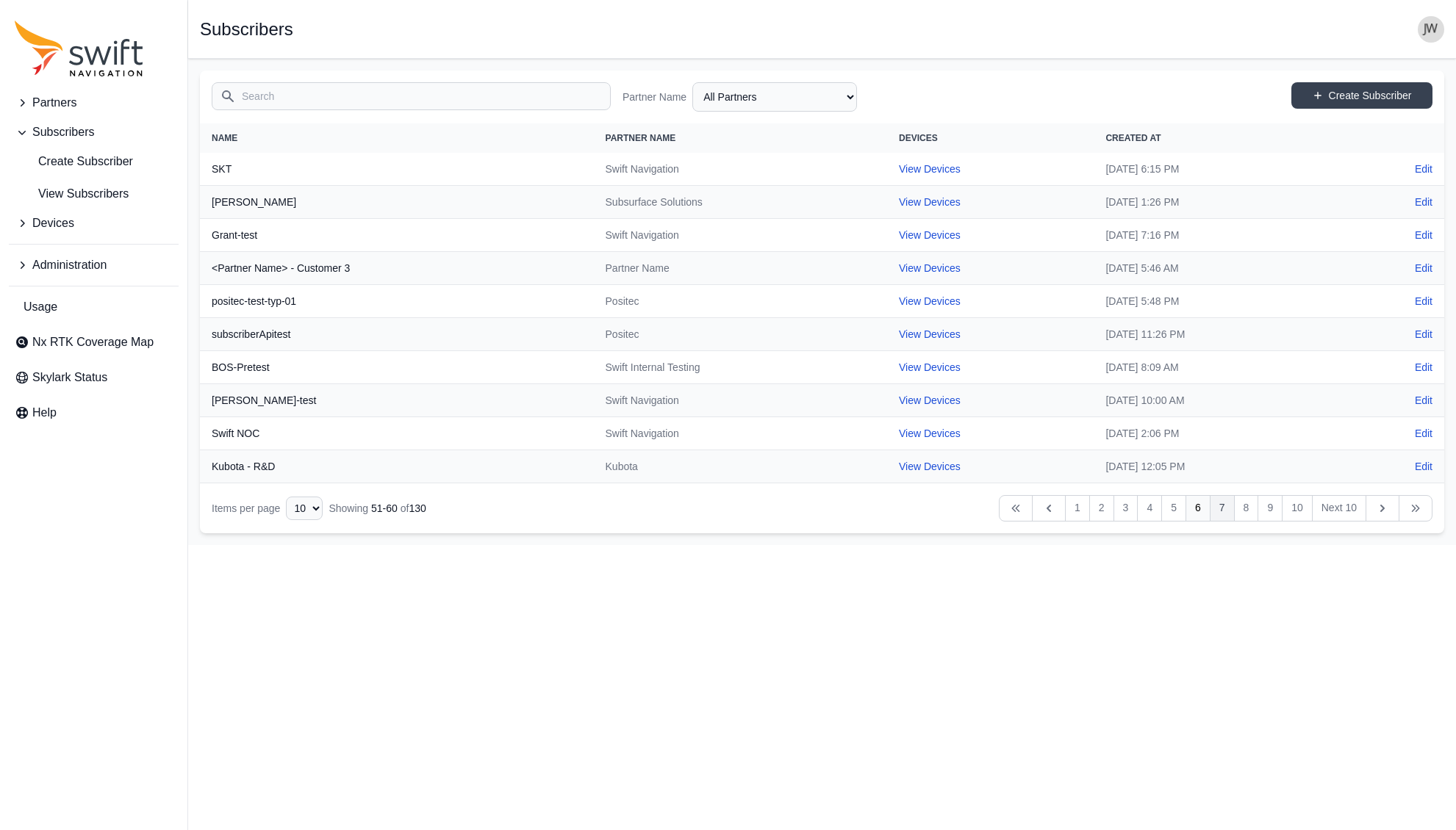
click at [1218, 510] on link "7" at bounding box center [1222, 508] width 25 height 26
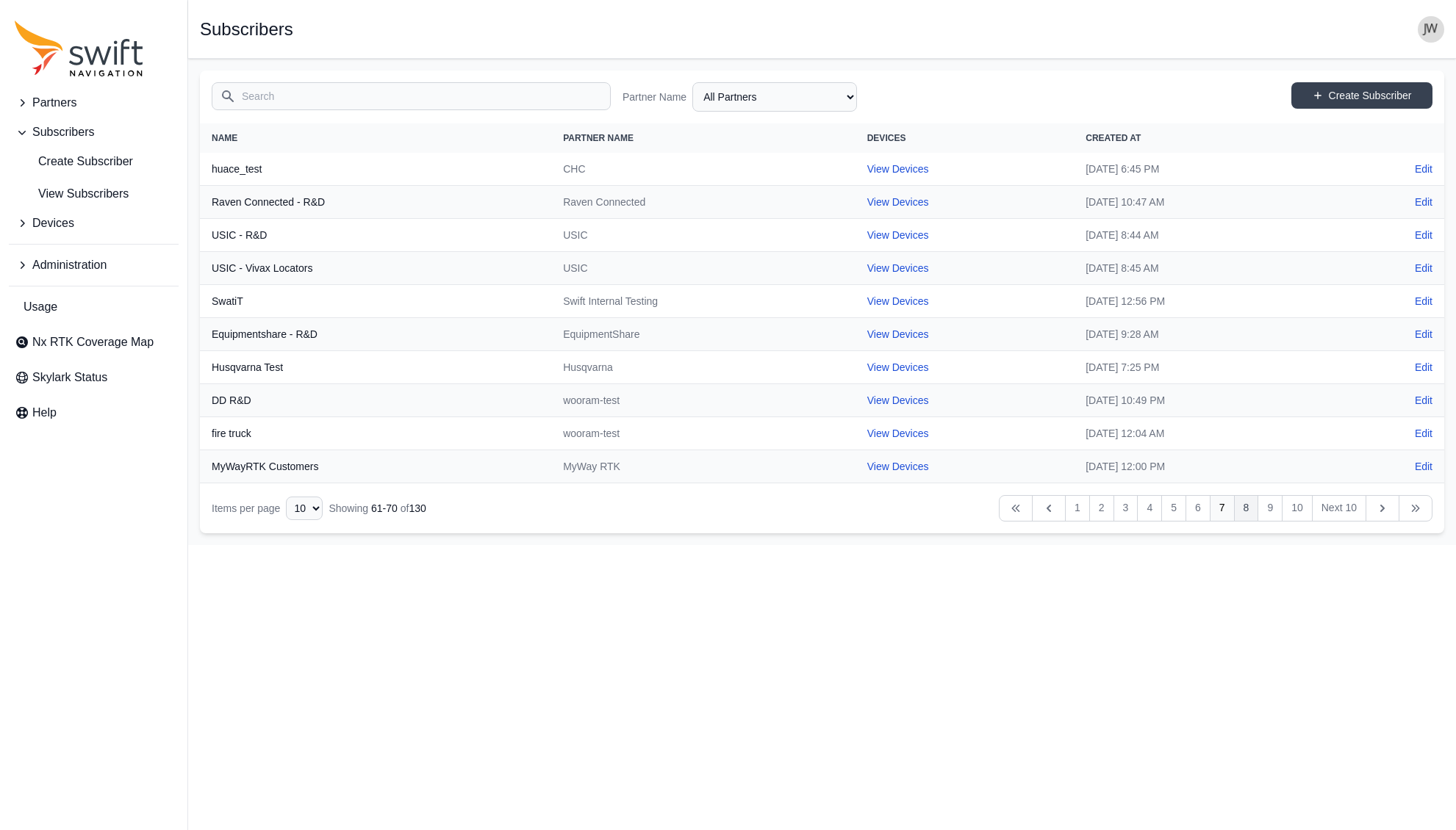
click at [1238, 508] on link "8" at bounding box center [1247, 508] width 25 height 26
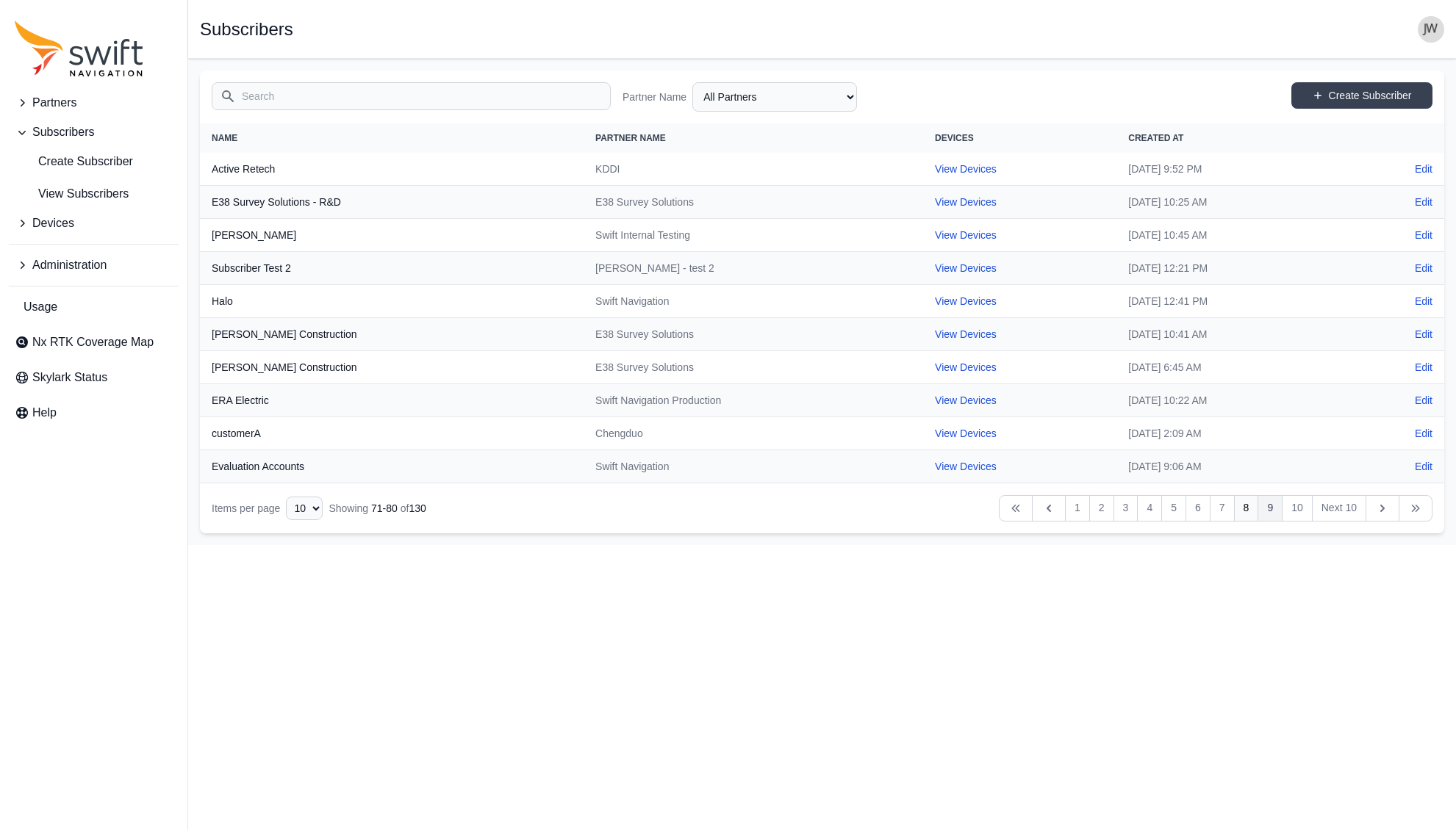
click at [1271, 508] on link "9" at bounding box center [1270, 508] width 25 height 26
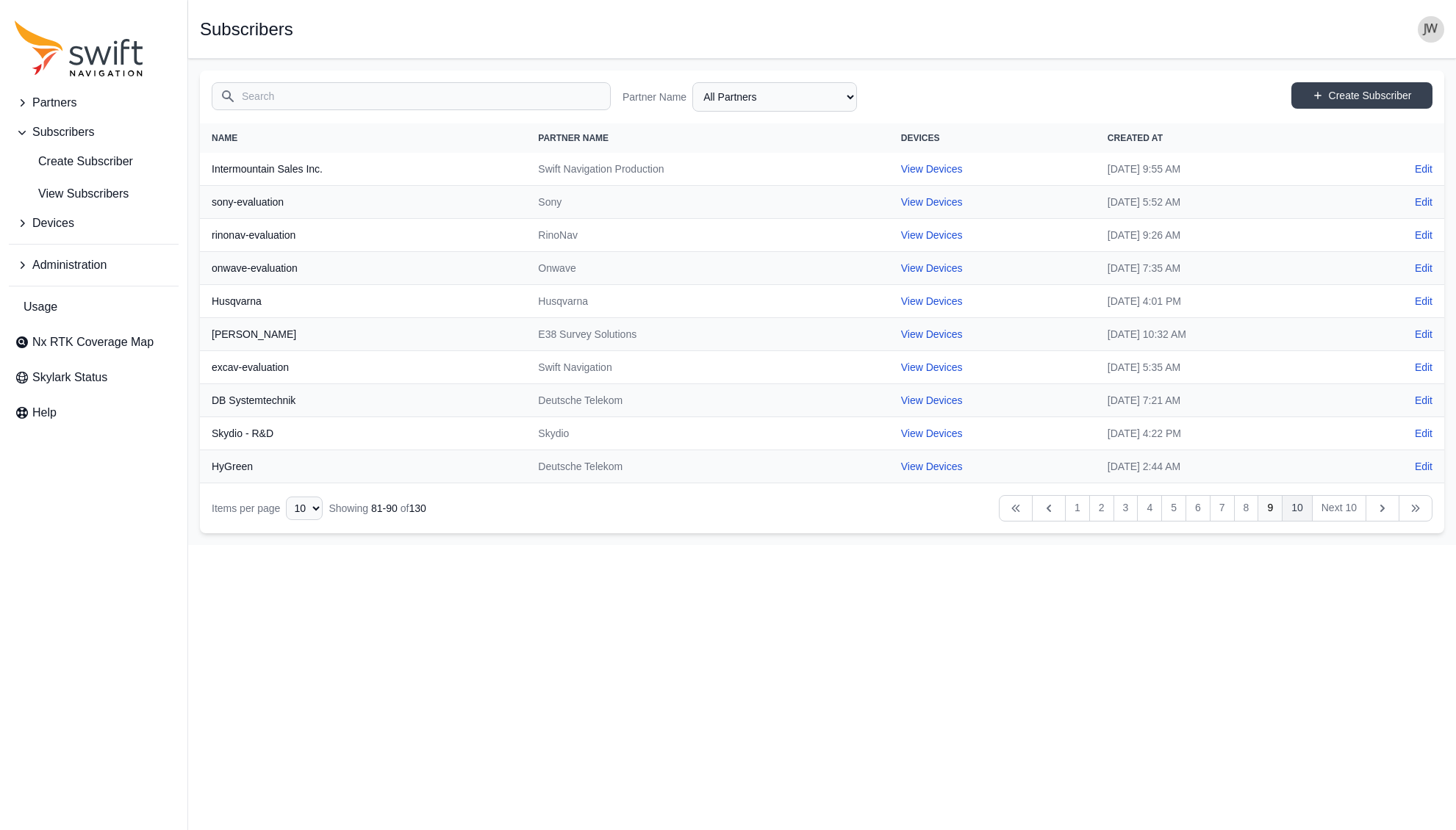
click at [1297, 510] on link "10" at bounding box center [1297, 508] width 31 height 26
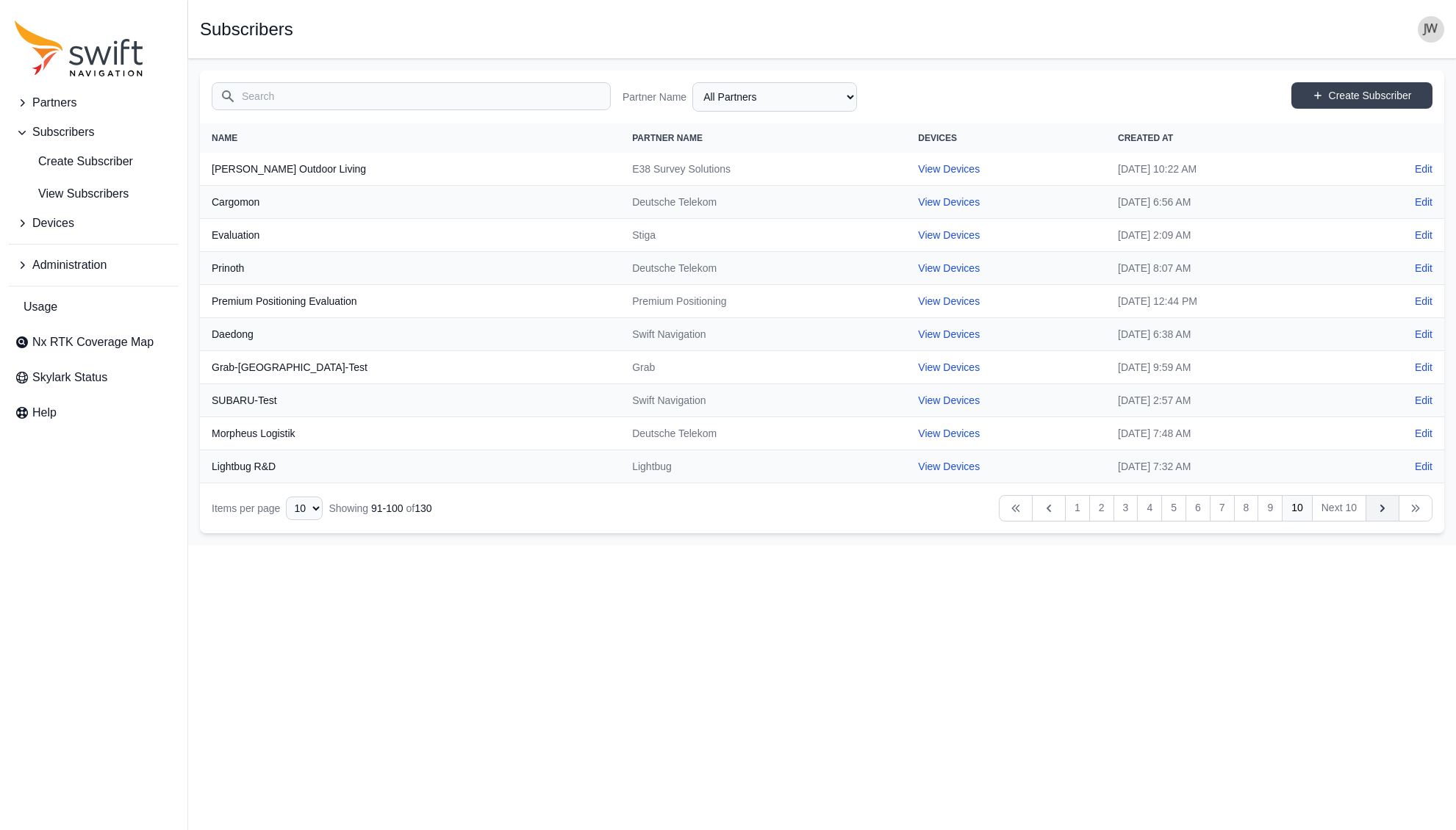
click at [1381, 508] on icon "Table navigation" at bounding box center [1383, 509] width 15 height 15
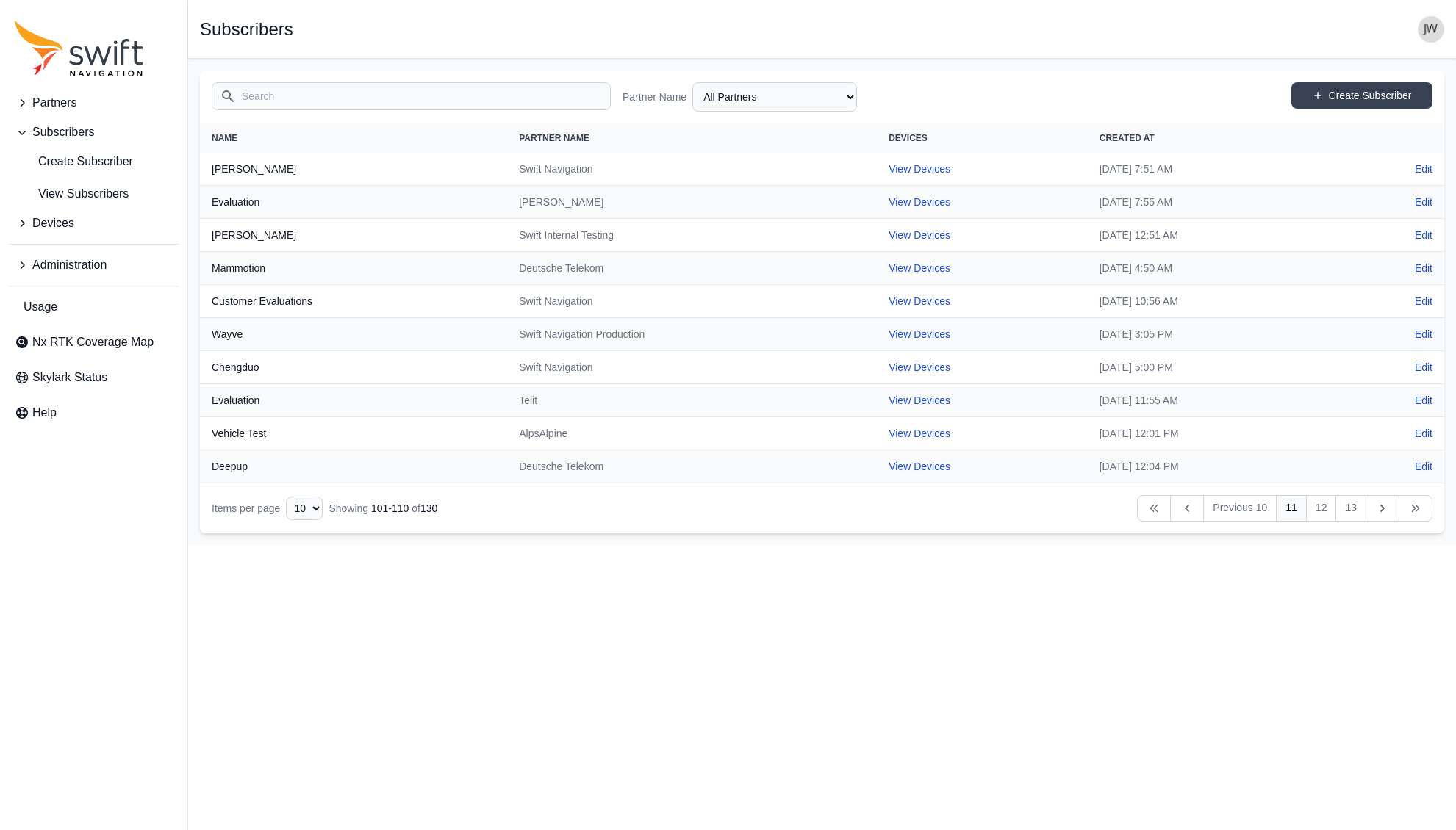
click at [1289, 505] on link "11" at bounding box center [1291, 508] width 31 height 26
click at [1317, 510] on link "12" at bounding box center [1322, 508] width 31 height 26
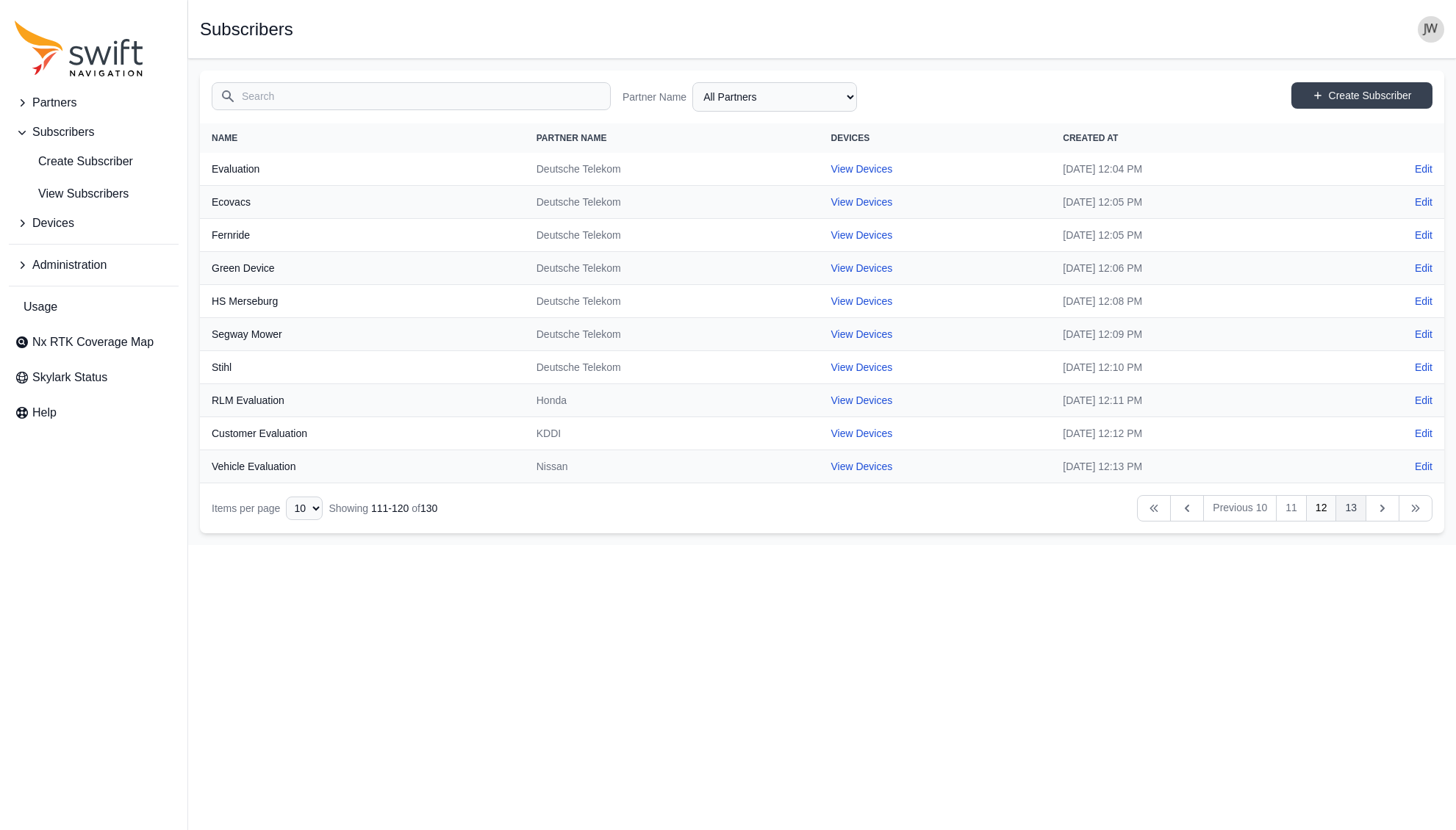
click at [1343, 508] on link "13" at bounding box center [1351, 508] width 31 height 26
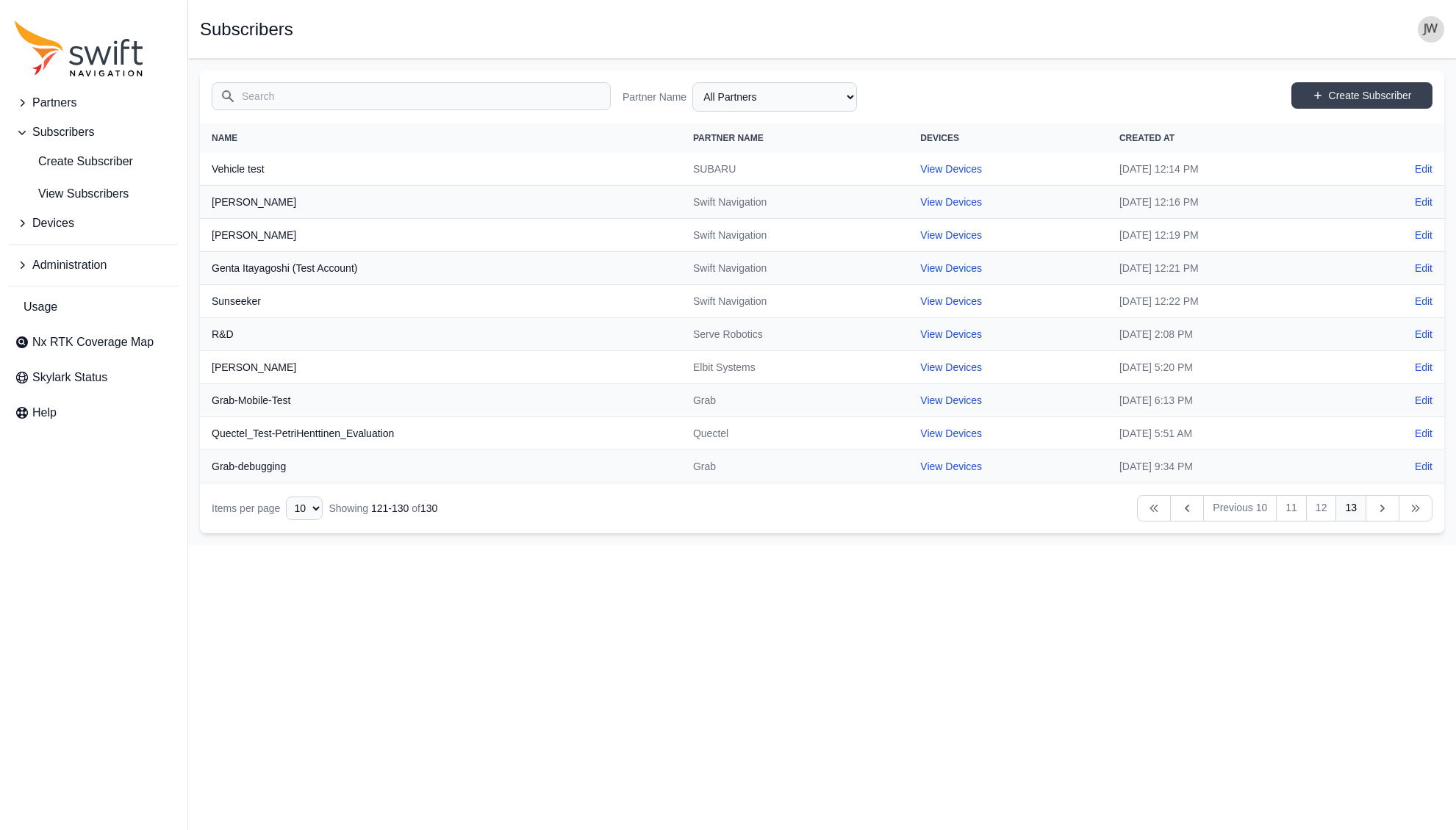
click at [1376, 509] on icon "Table navigation" at bounding box center [1383, 509] width 15 height 15
click at [1321, 508] on link "12" at bounding box center [1322, 508] width 31 height 26
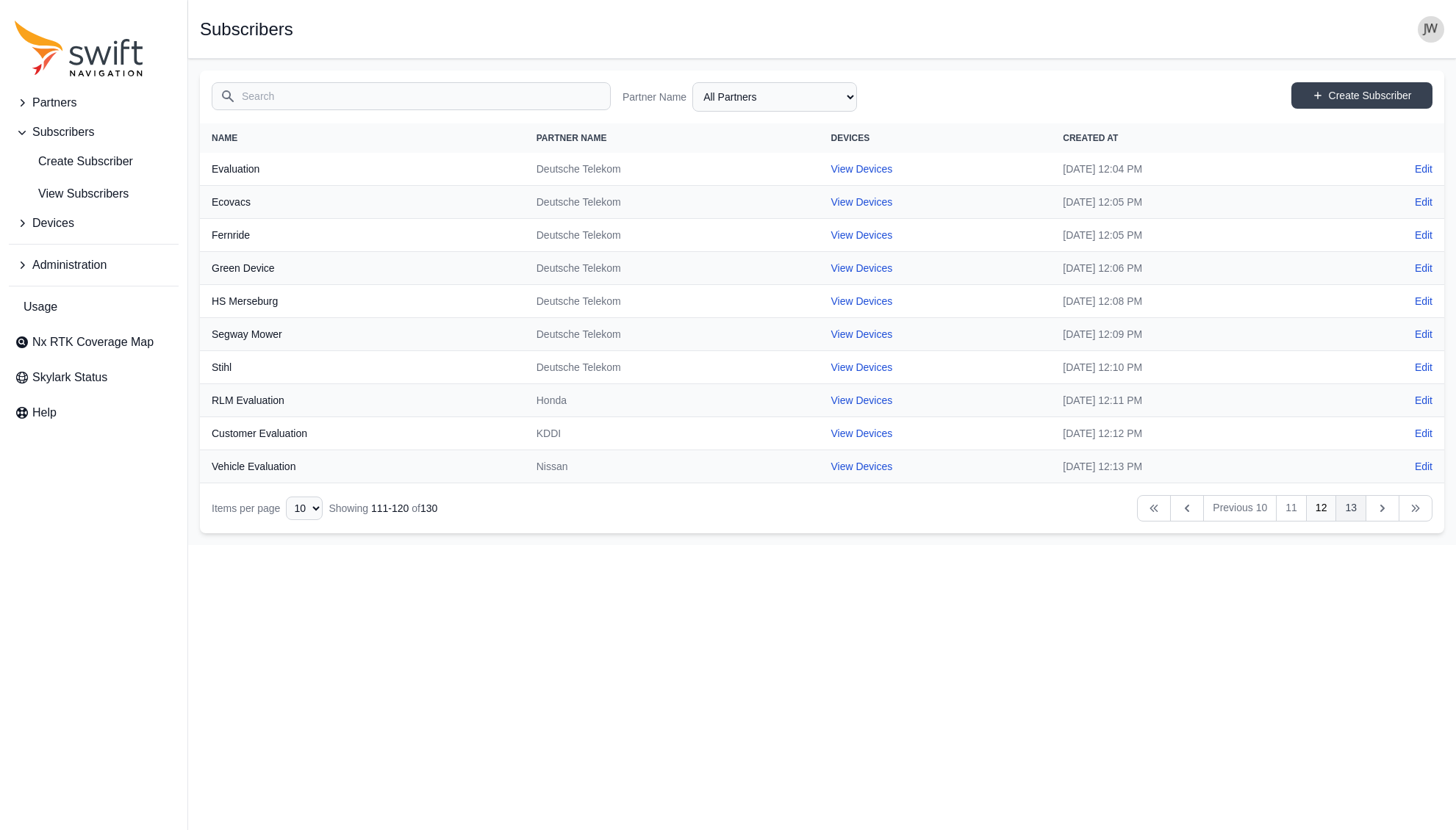
click at [1343, 508] on link "13" at bounding box center [1351, 508] width 31 height 26
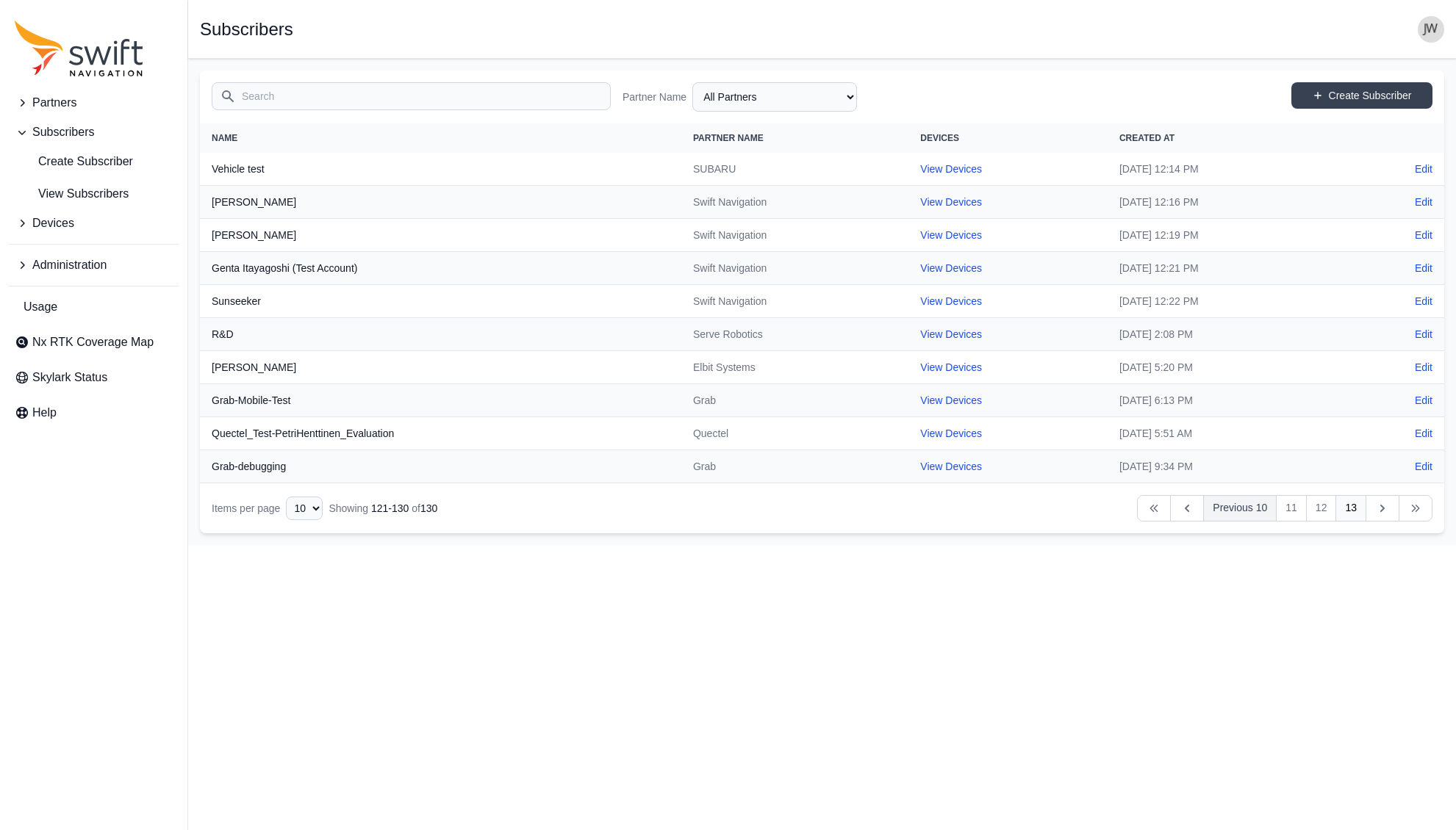
click at [1250, 506] on link "Previous 10" at bounding box center [1240, 508] width 74 height 26
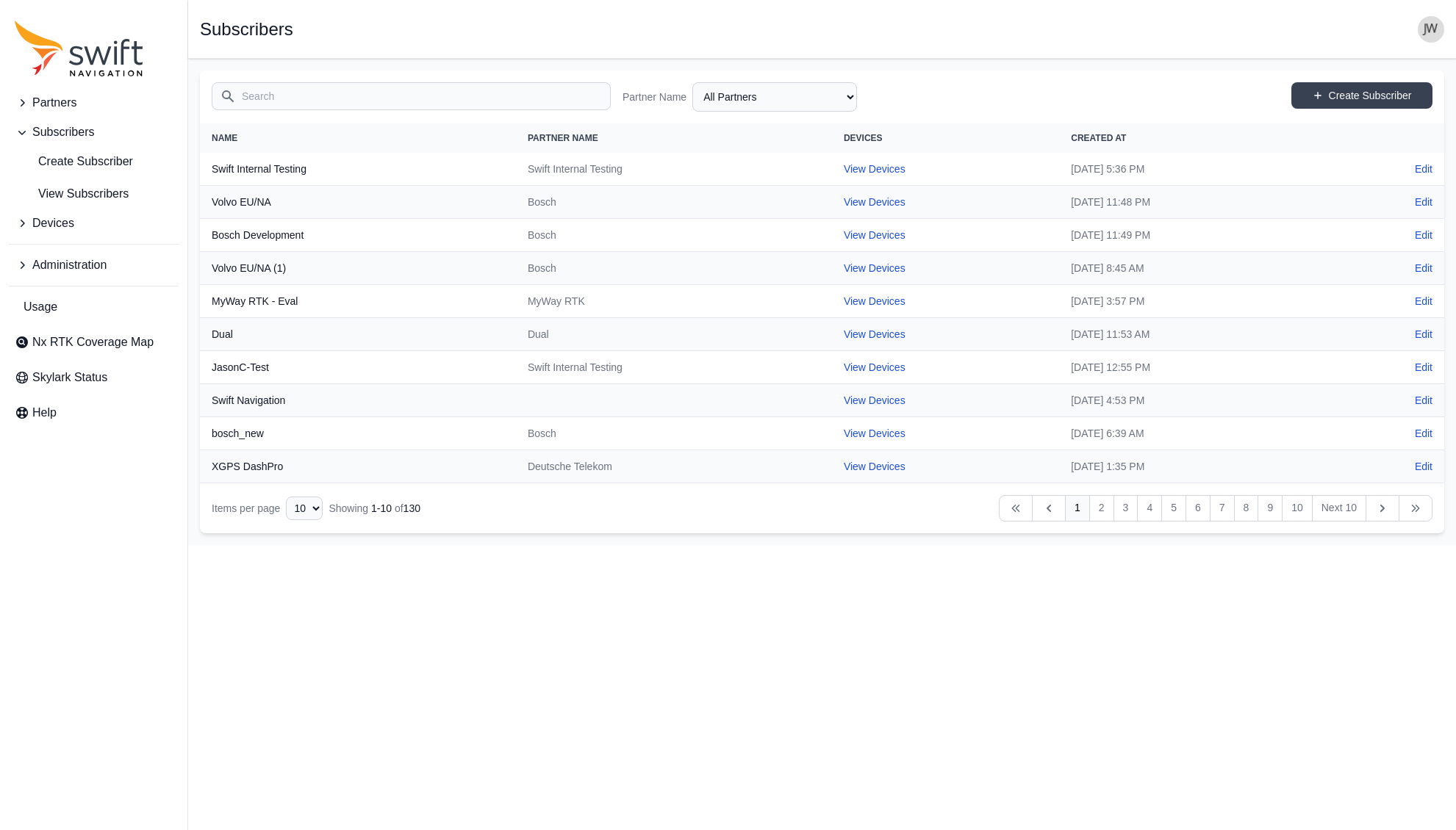
click at [1071, 506] on link "1" at bounding box center [1077, 508] width 25 height 26
click at [843, 396] on link "View Devices" at bounding box center [874, 400] width 62 height 11
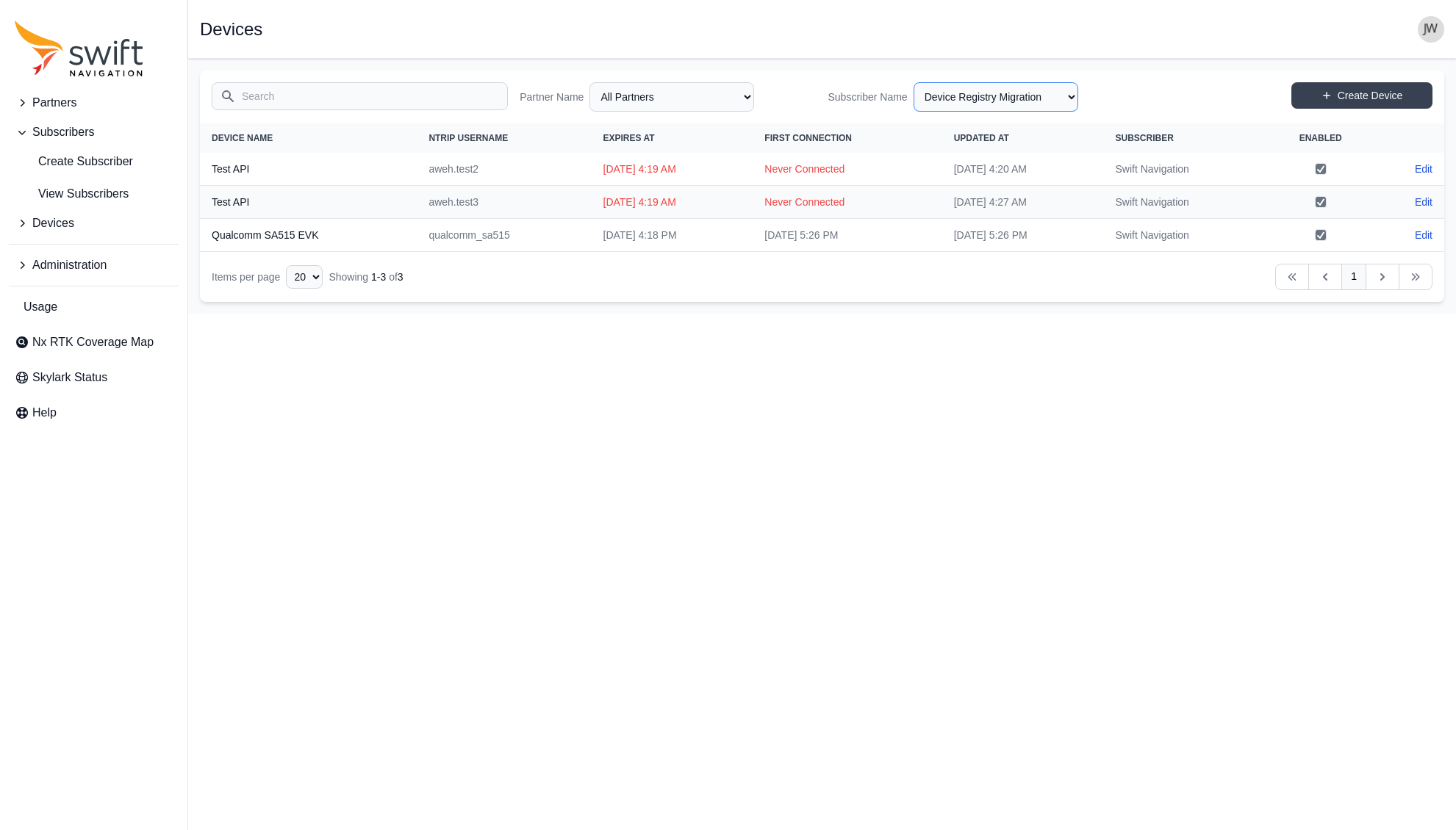
select select "7e8434a2-c6ea-49f0-86b6-41d2490d7345"
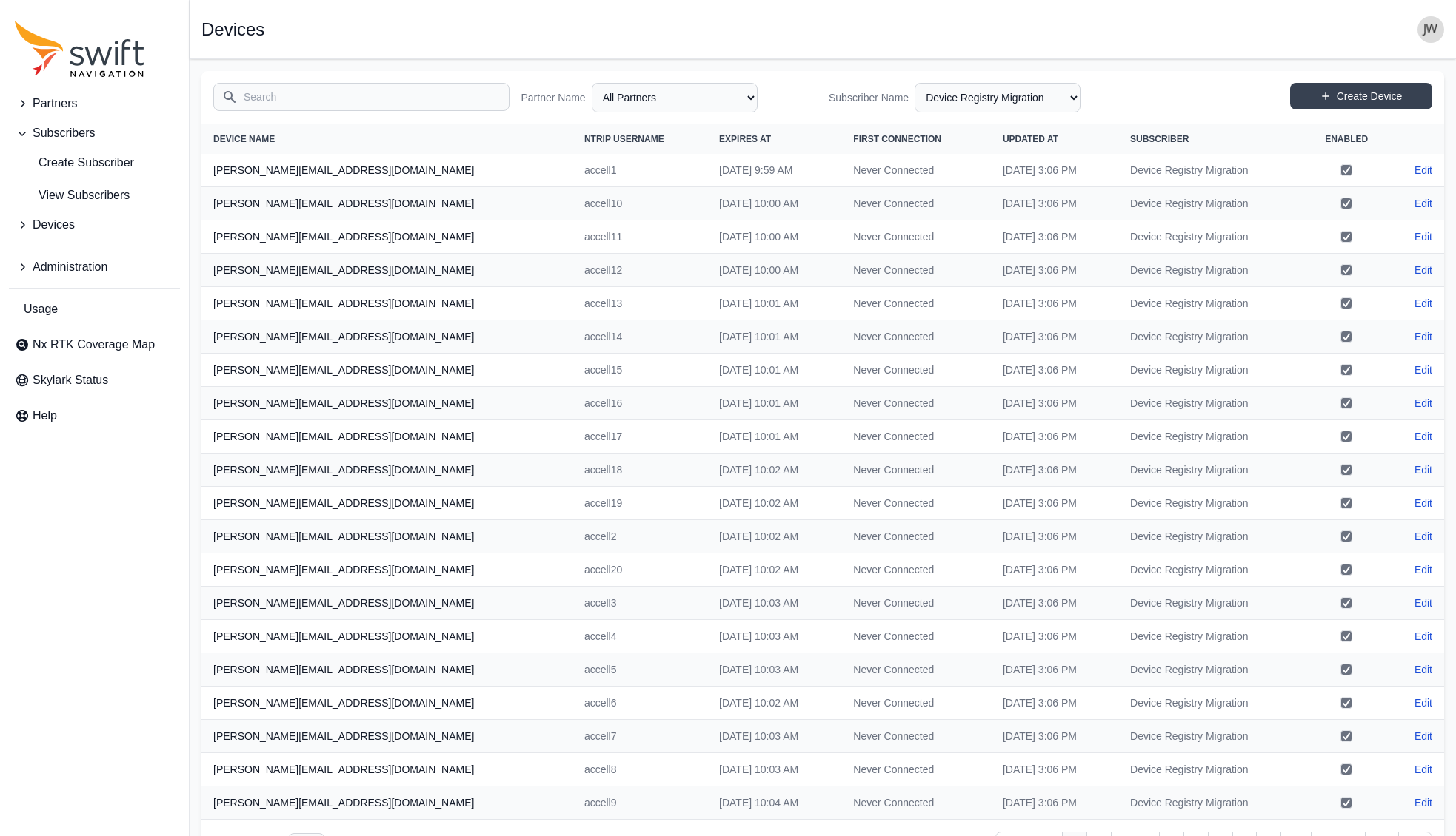
click at [382, 96] on input "Search" at bounding box center [361, 97] width 297 height 29
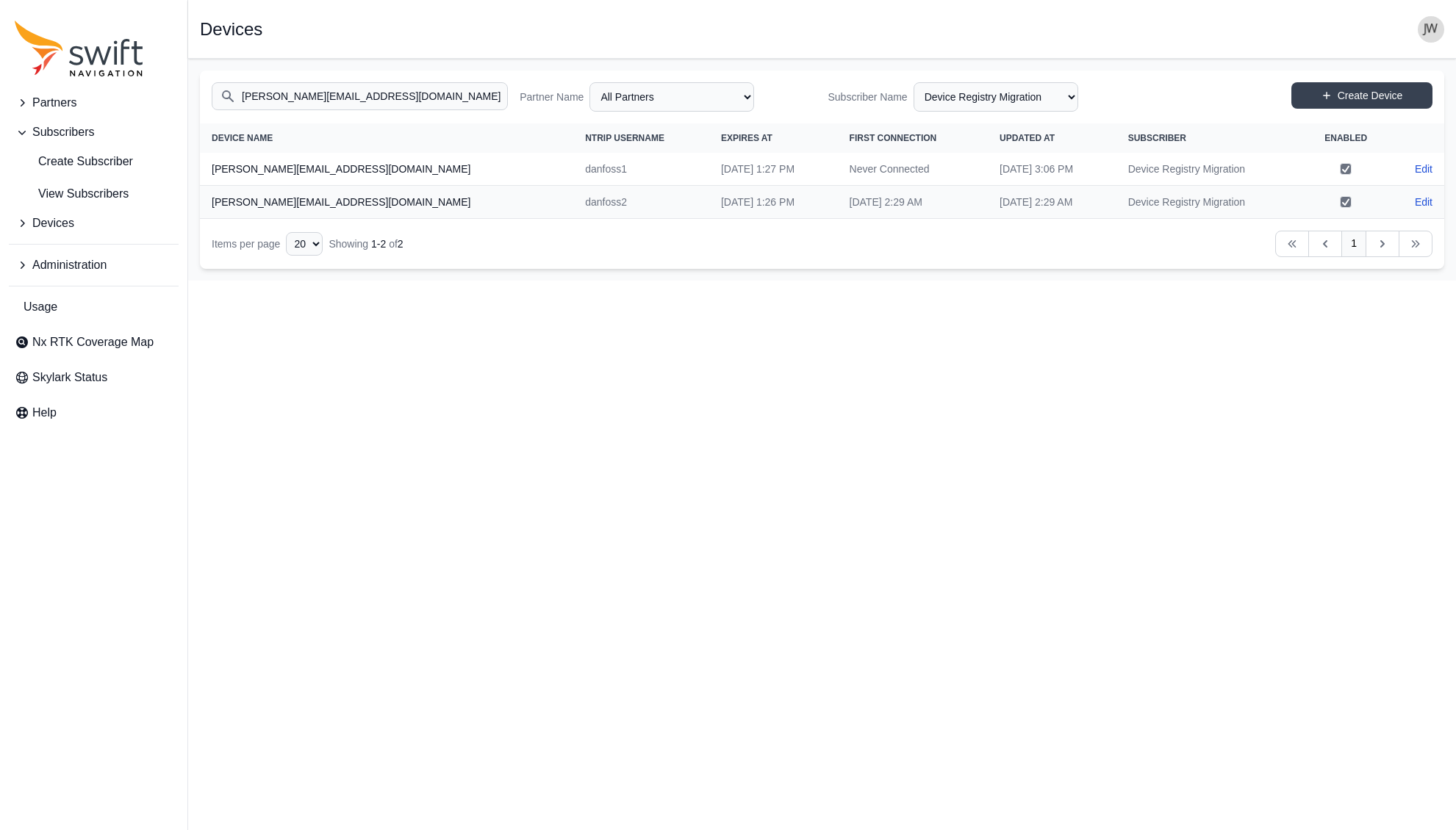
drag, startPoint x: 314, startPoint y: 97, endPoint x: 135, endPoint y: 94, distance: 179.0
click at [135, 94] on div "Partners Subscribers Create Subscriber View Subscribers Devices Administration …" at bounding box center [728, 169] width 1456 height 221
click at [366, 99] on input "danfoss.com" at bounding box center [360, 97] width 296 height 28
type input "danfoss.com"
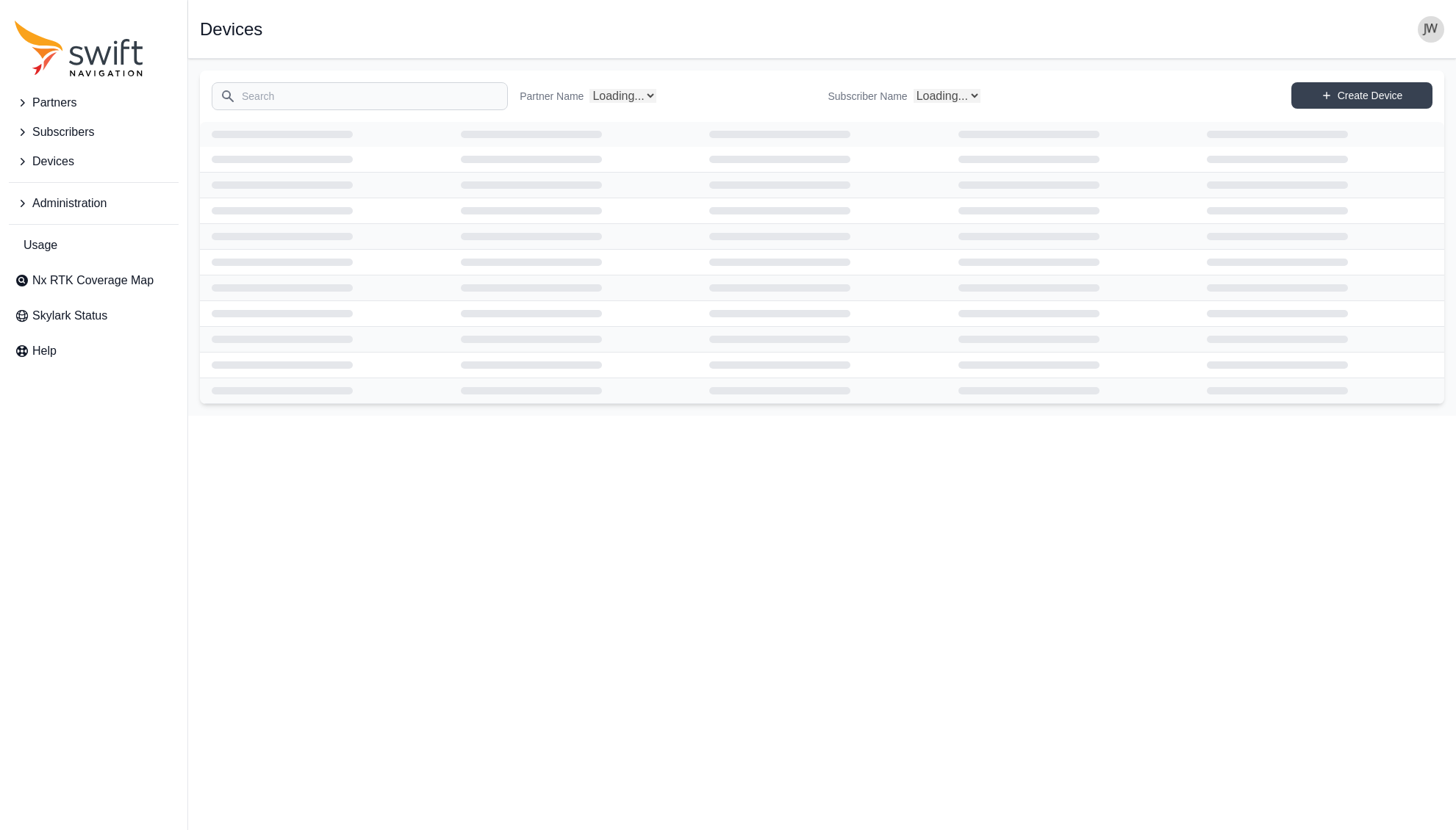
select select "Subscriber"
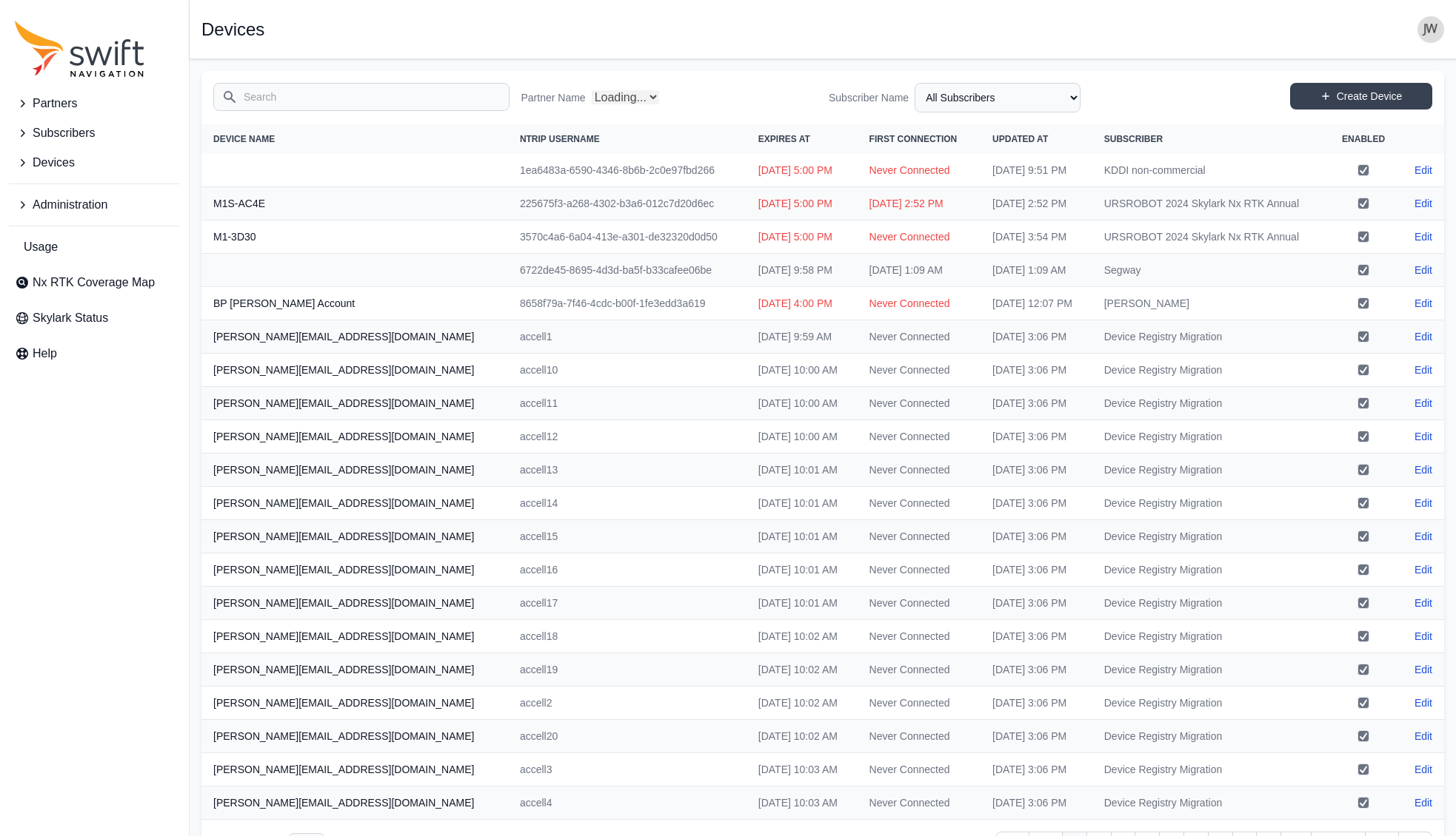
select select "Partner Name"
click at [314, 104] on input "Search" at bounding box center [361, 97] width 297 height 29
click at [382, 104] on input "Search" at bounding box center [361, 97] width 297 height 29
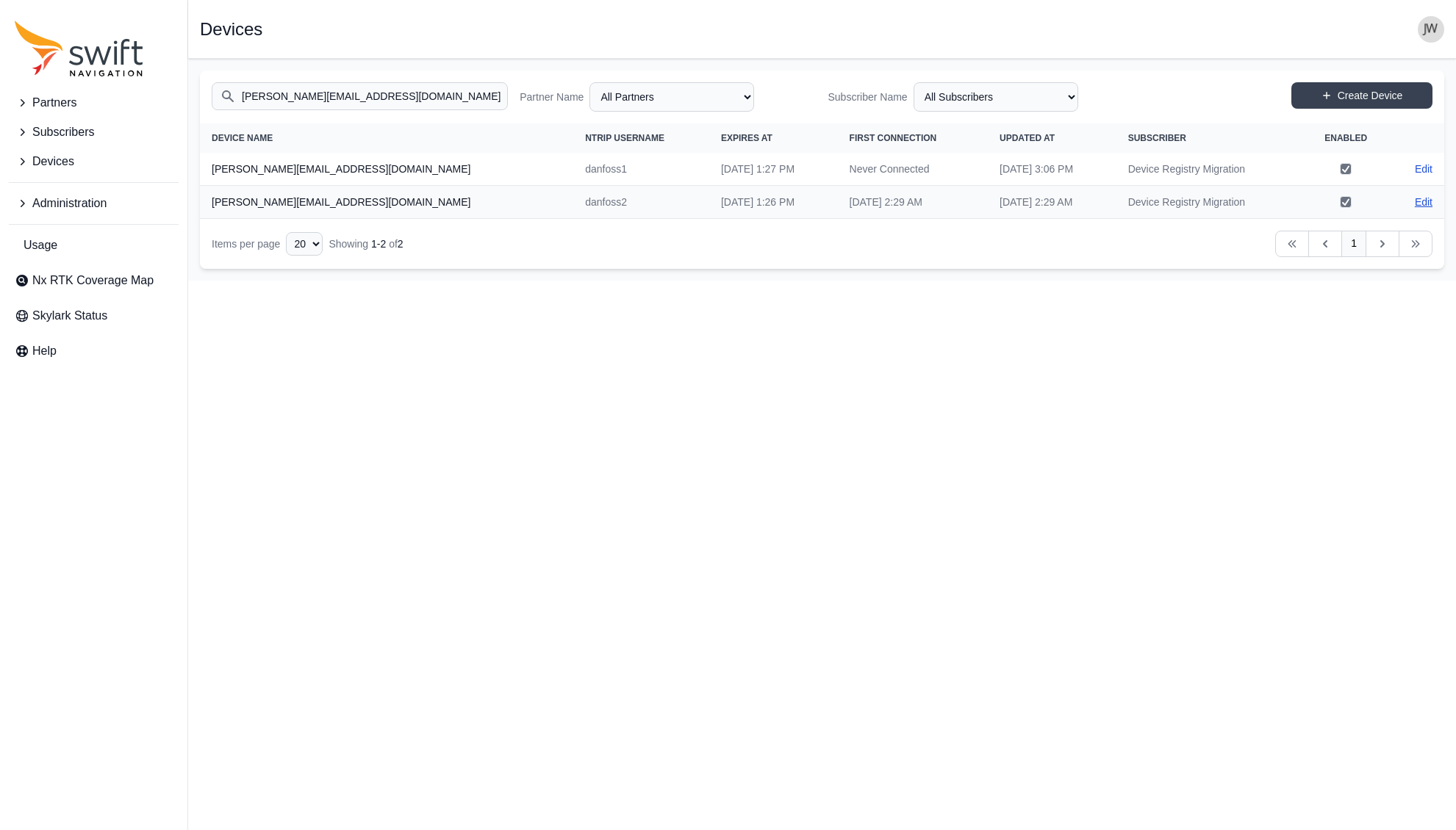
type input "[PERSON_NAME][EMAIL_ADDRESS][DOMAIN_NAME]"
click at [1426, 203] on link "Edit" at bounding box center [1424, 203] width 18 height 15
select select "ab3272ce-40d0-4c94-a524-96a758ab755c"
select select "7e8434a2-c6ea-49f0-86b6-41d2490d7345"
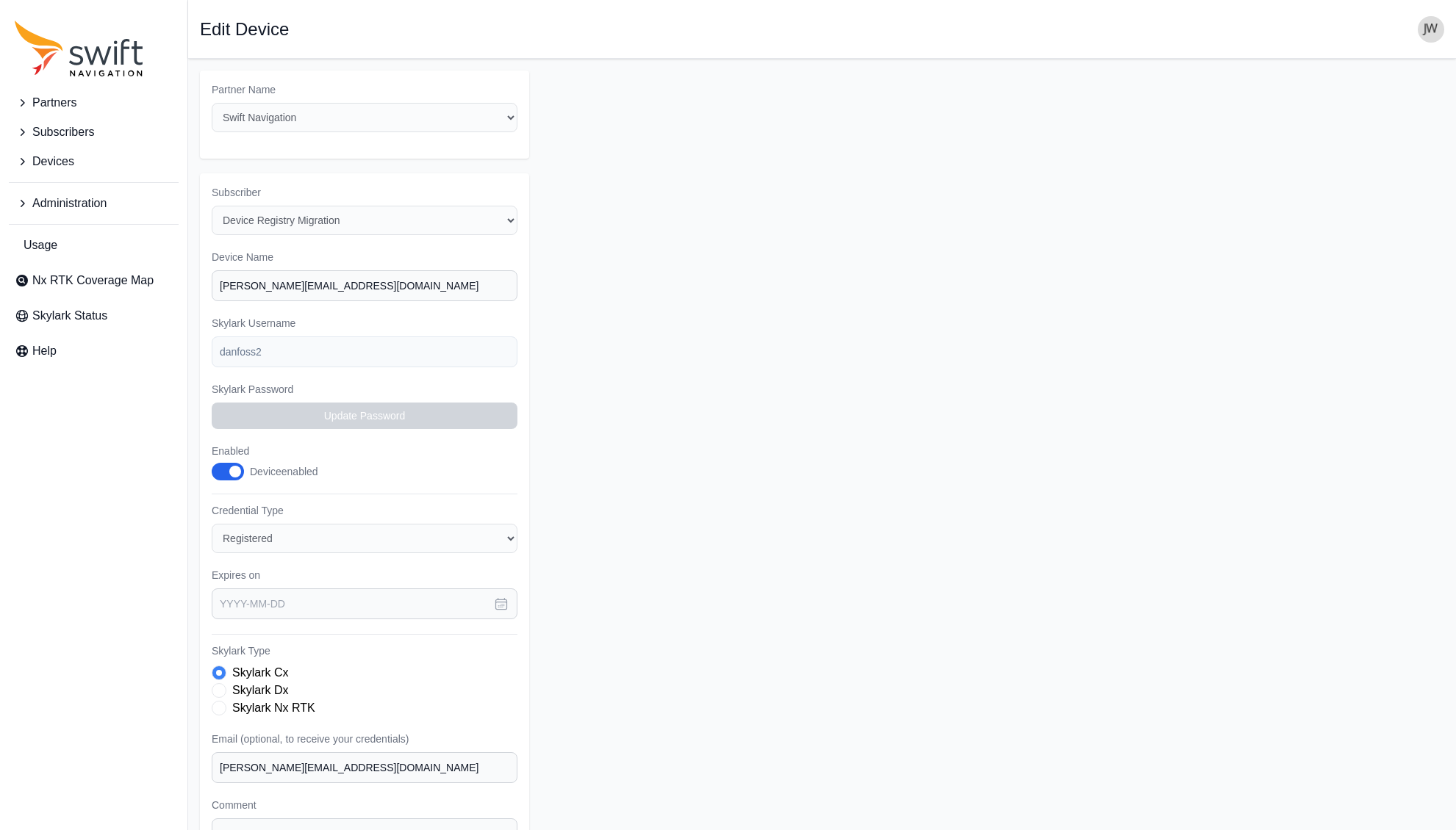
type input "[DATE]"
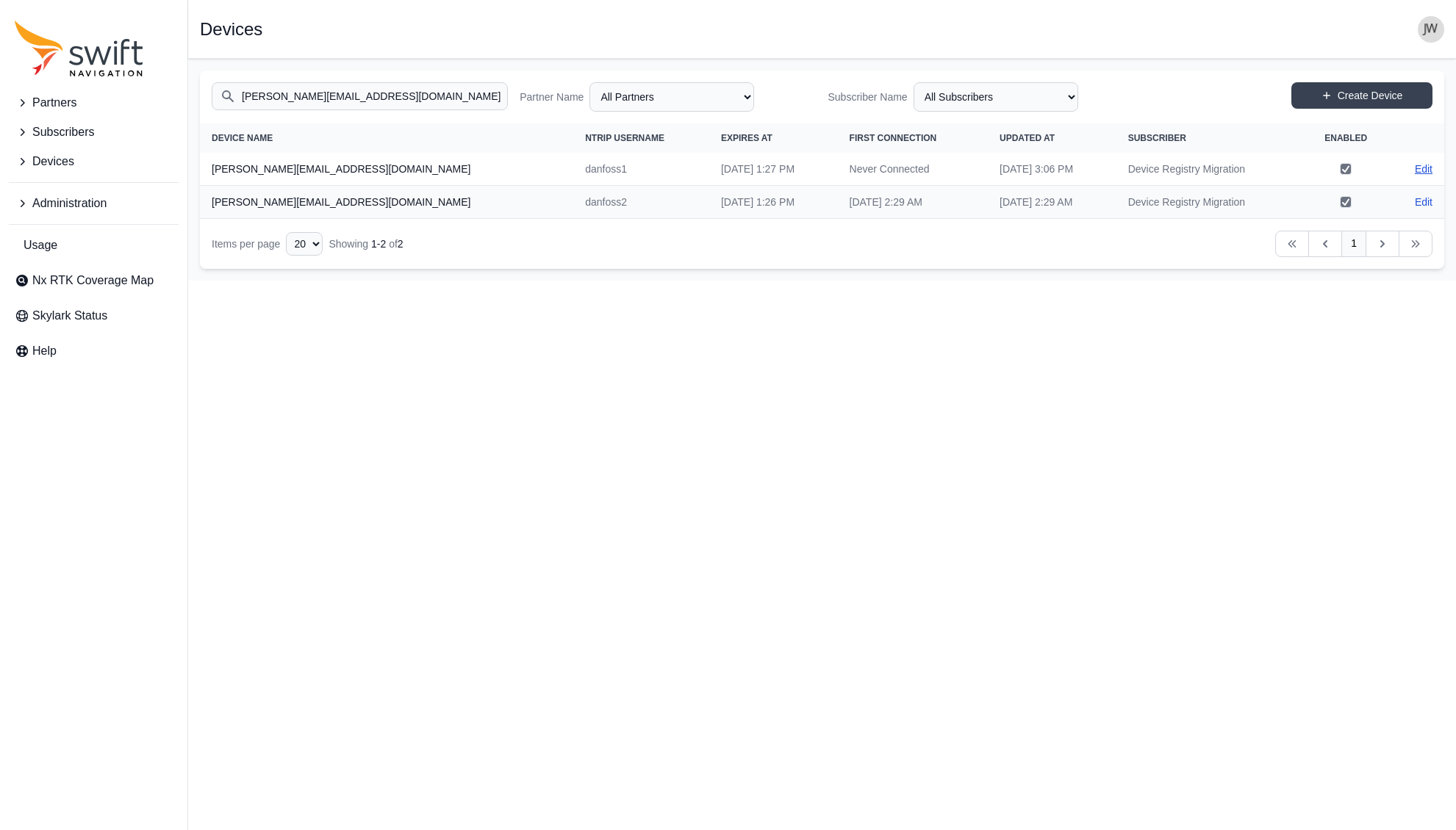
click at [1427, 168] on link "Edit" at bounding box center [1424, 169] width 18 height 15
select select "ab3272ce-40d0-4c94-a524-96a758ab755c"
select select "7e8434a2-c6ea-49f0-86b6-41d2490d7345"
